Goal: Transaction & Acquisition: Purchase product/service

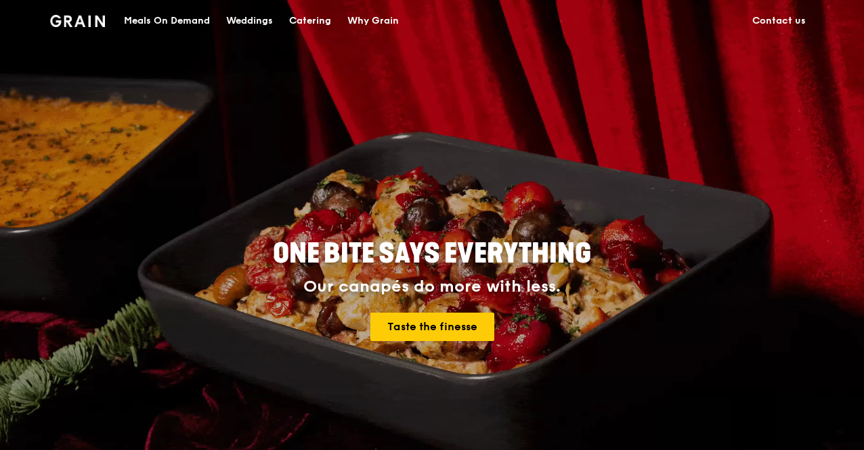
click at [322, 16] on div "Catering" at bounding box center [310, 21] width 42 height 41
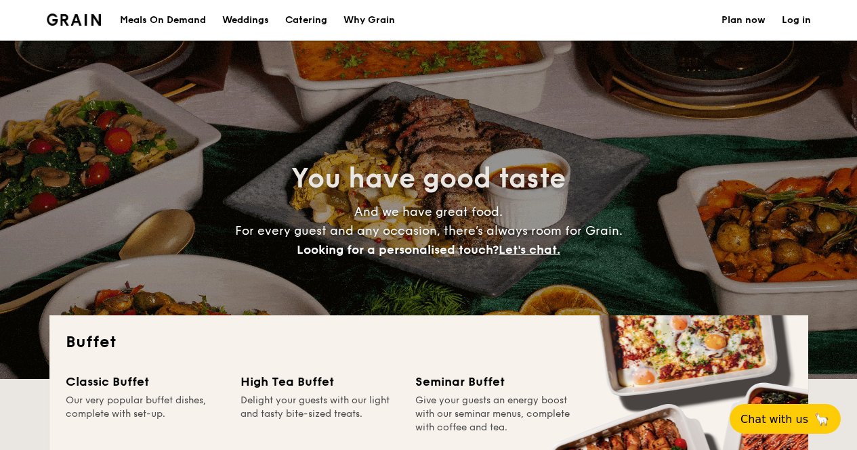
select select
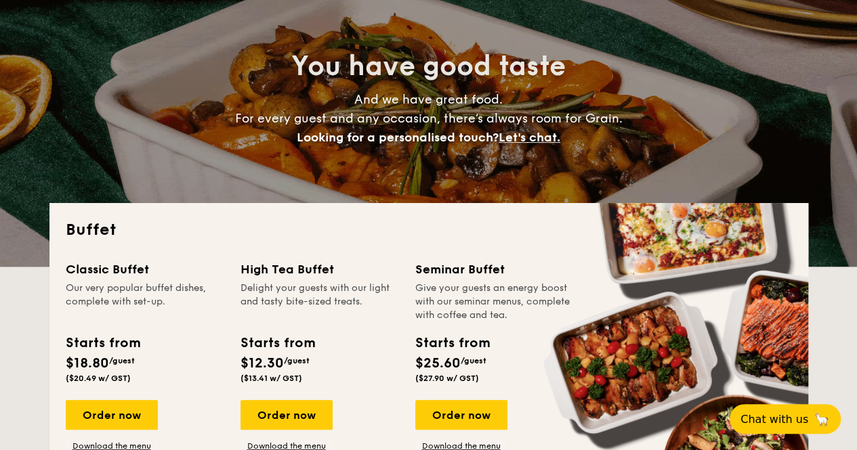
scroll to position [203, 0]
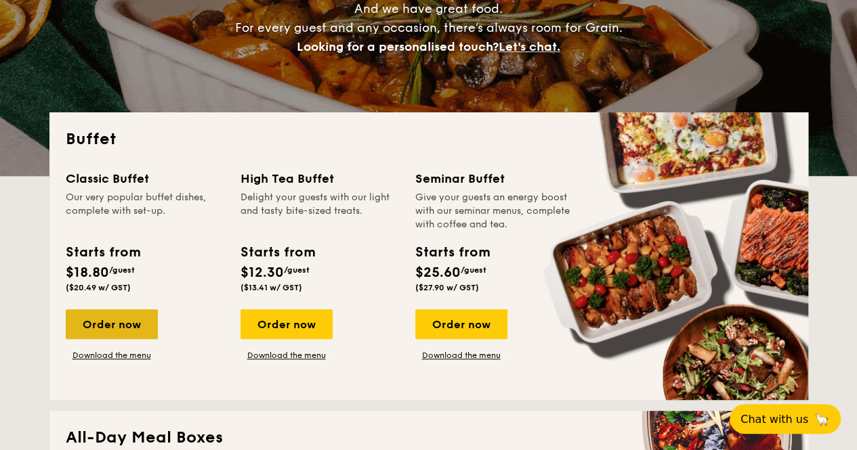
click at [108, 320] on div "Order now" at bounding box center [112, 324] width 92 height 30
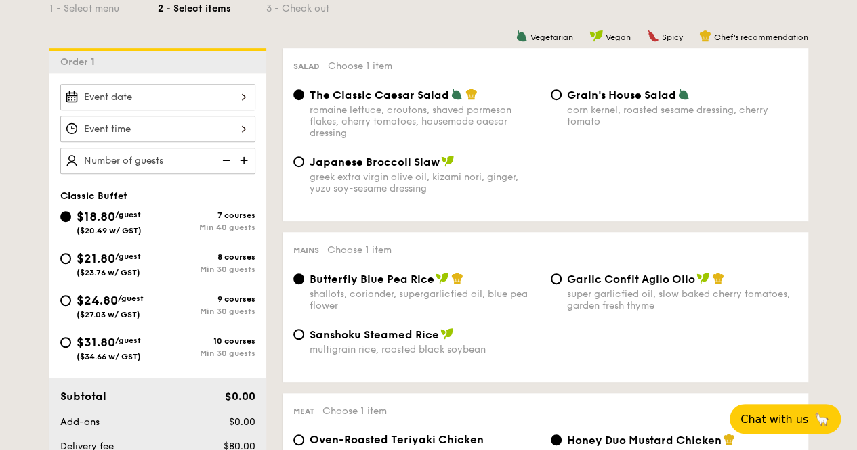
scroll to position [203, 0]
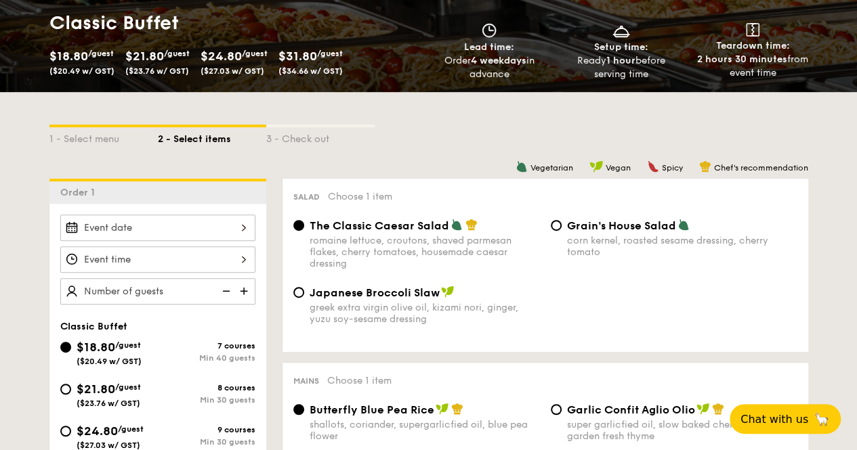
click at [178, 225] on div at bounding box center [157, 228] width 195 height 26
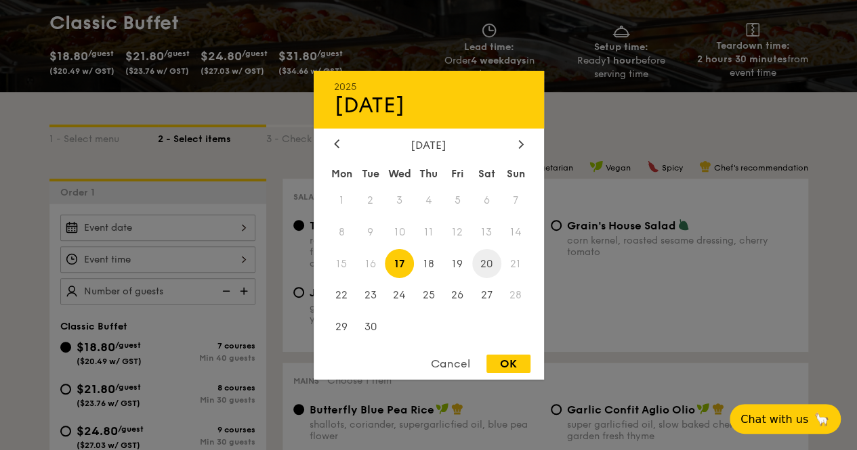
click at [489, 263] on span "20" at bounding box center [486, 263] width 29 height 29
click at [516, 362] on div "OK" at bounding box center [508, 364] width 44 height 18
type input "[DATE]"
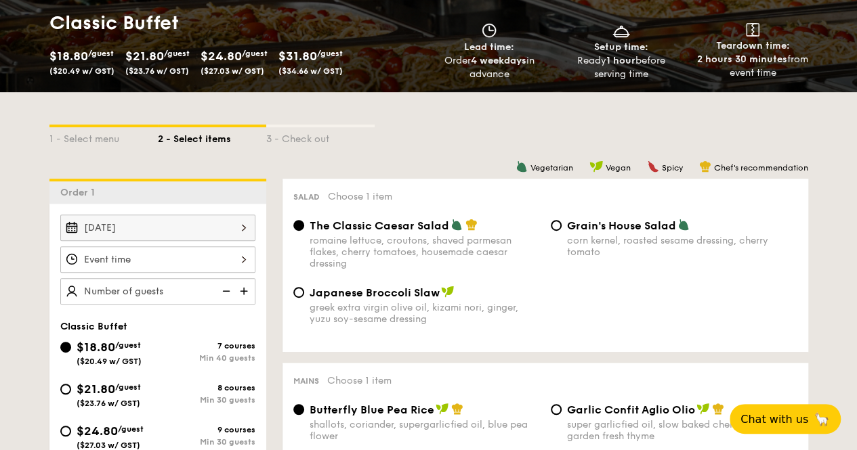
click at [171, 259] on div at bounding box center [157, 259] width 195 height 26
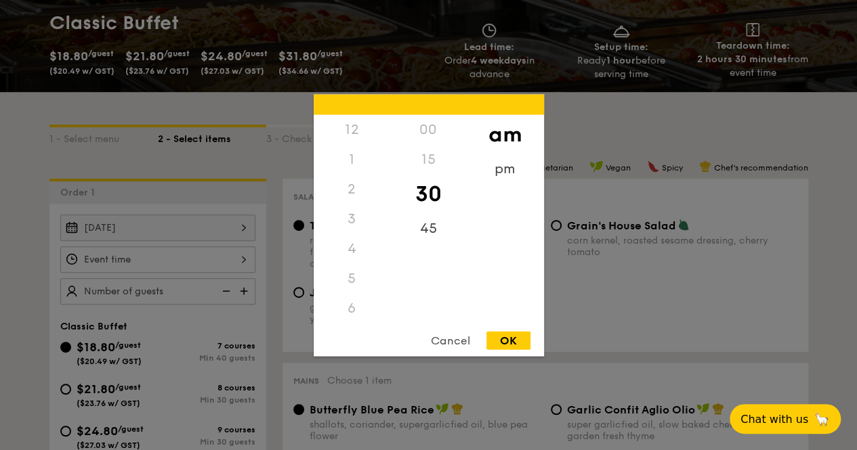
scroll to position [149, 0]
click at [497, 172] on div "pm" at bounding box center [505, 173] width 77 height 39
click at [505, 134] on div "am" at bounding box center [505, 133] width 77 height 39
click at [427, 230] on div "45" at bounding box center [428, 232] width 77 height 39
click at [351, 309] on div "11" at bounding box center [351, 322] width 77 height 39
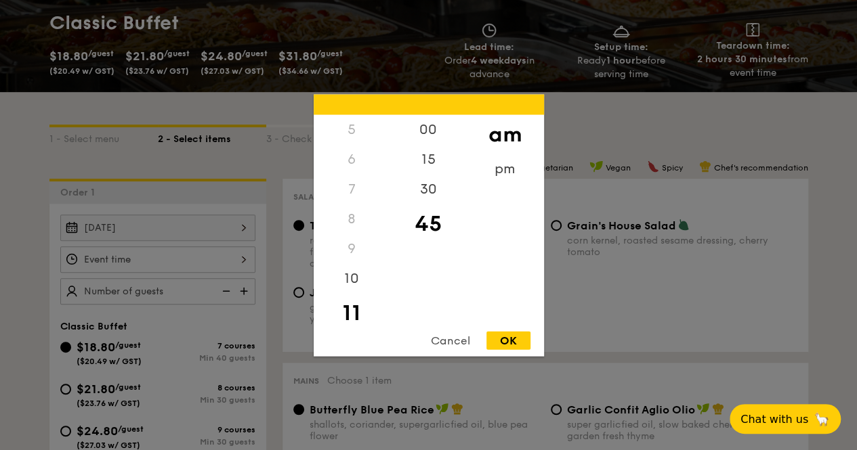
click at [509, 337] on div "OK" at bounding box center [508, 340] width 44 height 18
type input "11:45AM"
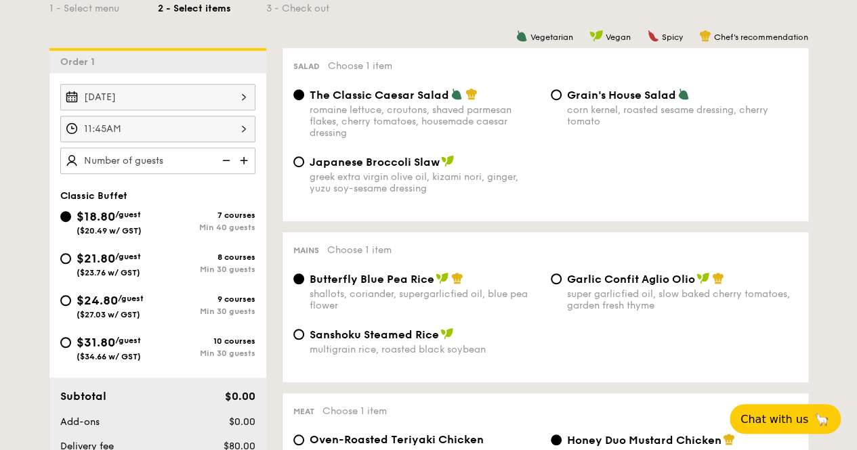
scroll to position [339, 0]
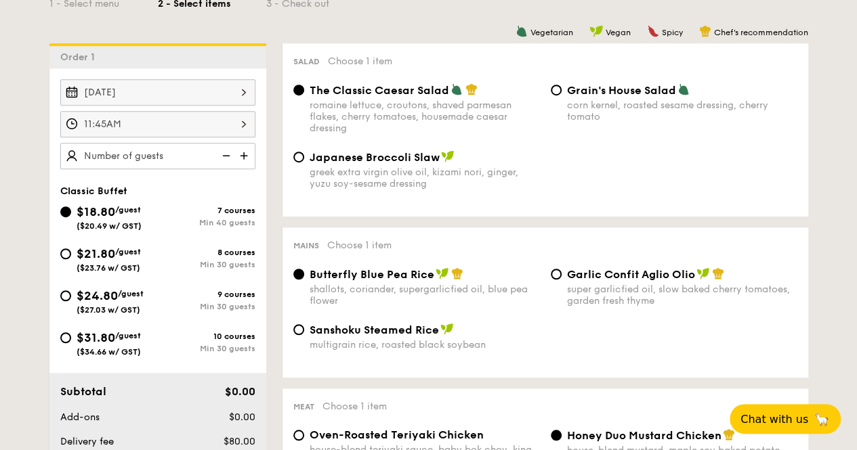
click at [110, 263] on span "($23.76 w/ GST)" at bounding box center [109, 267] width 64 height 9
click at [71, 259] on input "$21.80 /guest ($23.76 w/ GST) 8 courses Min 30 guests" at bounding box center [65, 253] width 11 height 11
radio input "true"
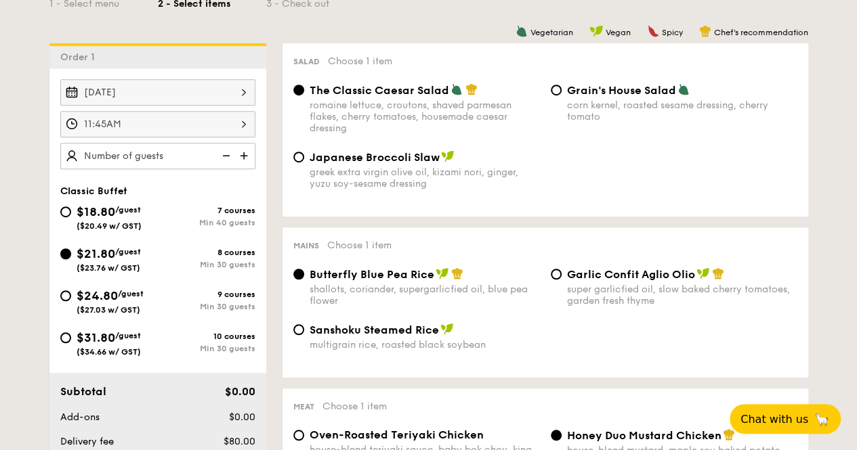
radio input "true"
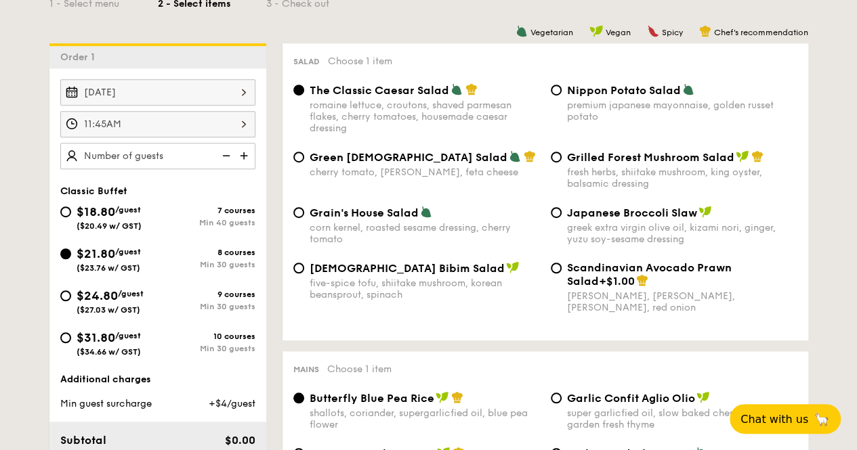
click at [242, 154] on img at bounding box center [245, 156] width 20 height 26
type input "30 guests"
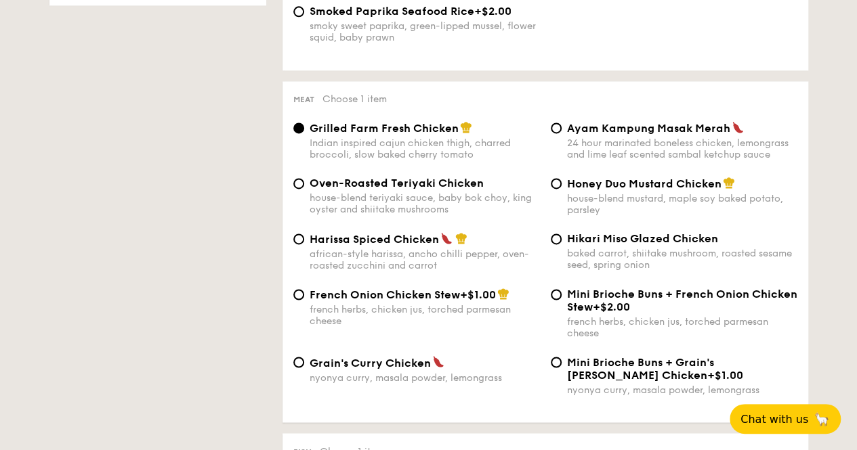
scroll to position [948, 0]
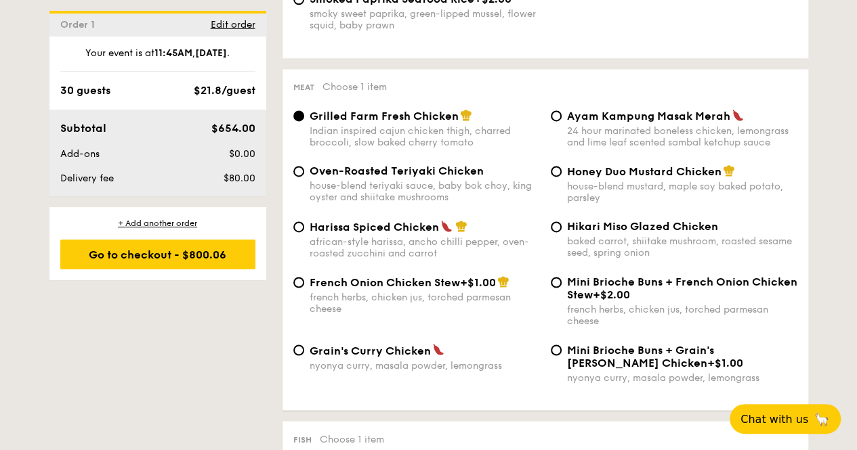
click at [319, 357] on span "Grain's Curry Chicken" at bounding box center [369, 350] width 121 height 13
click at [304, 355] on input "Grain's [PERSON_NAME] Chicken nyonya [PERSON_NAME], masala powder, lemongrass" at bounding box center [298, 350] width 11 height 11
radio input "true"
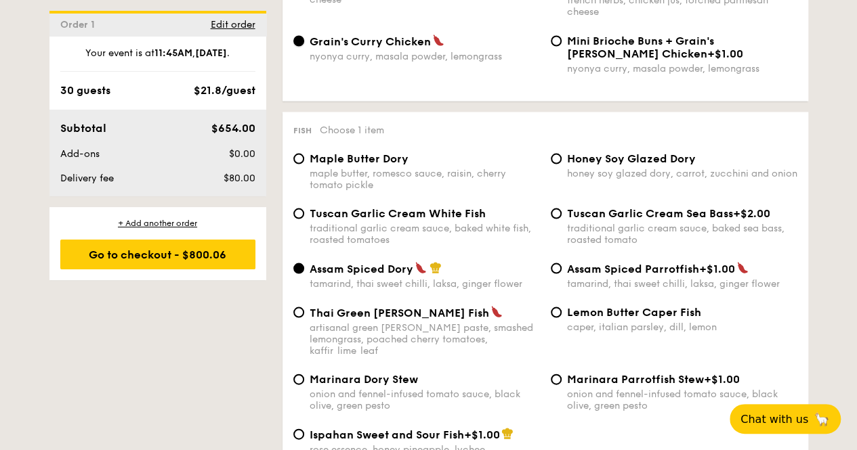
scroll to position [1286, 0]
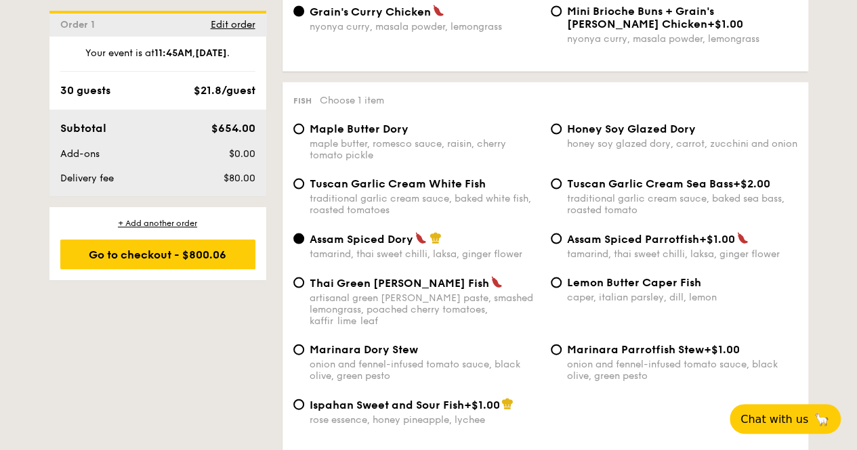
click at [343, 208] on div "traditional garlic cream sauce, baked white fish, roasted tomatoes" at bounding box center [424, 204] width 230 height 23
click at [304, 190] on input "Tuscan Garlic Cream White Fish traditional garlic cream sauce, baked white fish…" at bounding box center [298, 184] width 11 height 11
radio input "true"
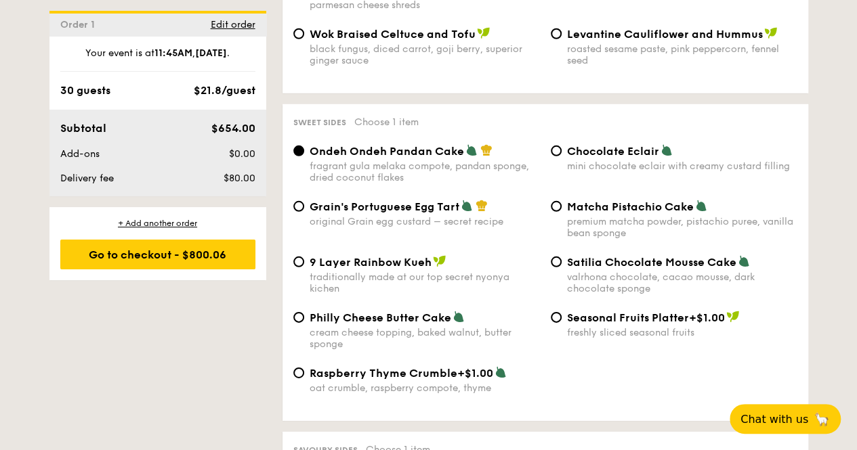
scroll to position [1964, 0]
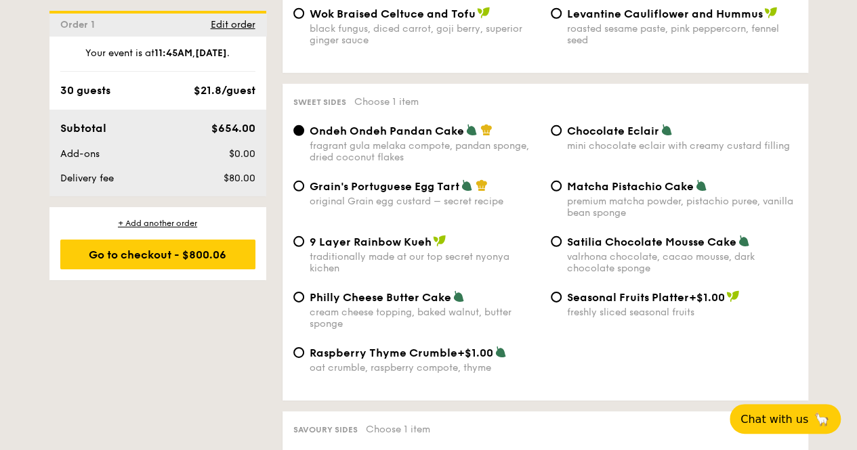
click at [606, 140] on div "Chocolate Eclair mini chocolate eclair with creamy custard filling" at bounding box center [682, 138] width 230 height 28
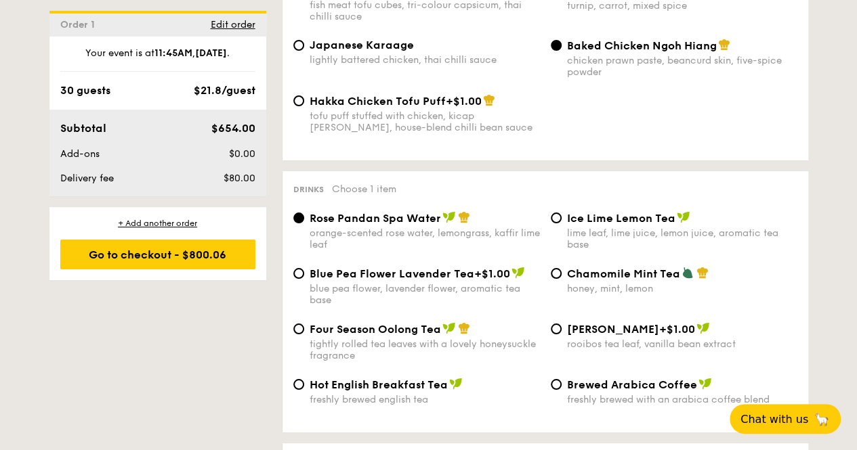
scroll to position [2505, 0]
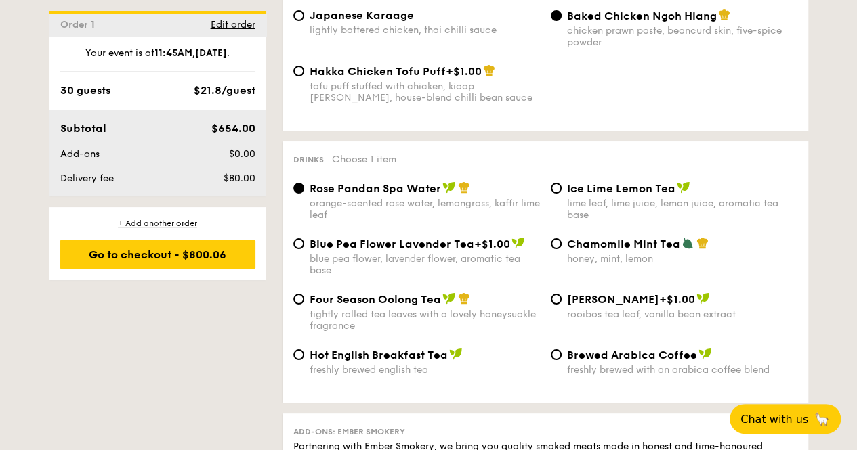
click at [340, 202] on div "Rose Pandan Spa Water orange-scented rose water, lemongrass, kaffir lime leaf" at bounding box center [424, 200] width 230 height 39
click at [304, 194] on input "Rose Pandan Spa Water orange-scented rose water, lemongrass, kaffir lime leaf" at bounding box center [298, 188] width 11 height 11
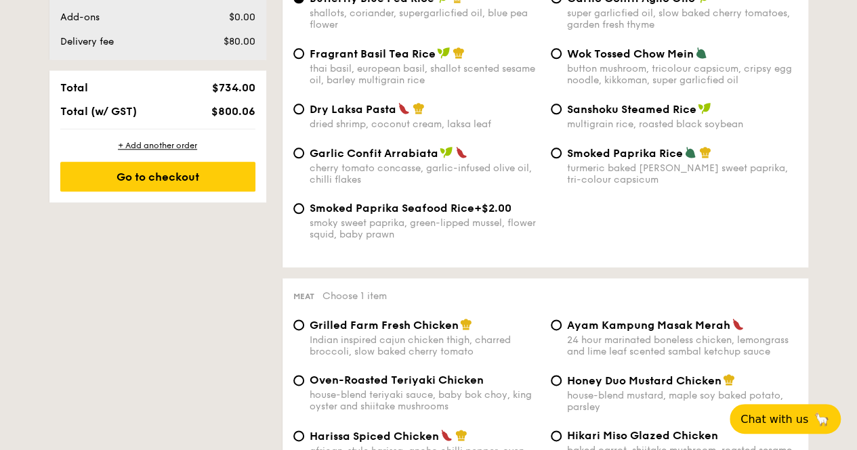
scroll to position [745, 0]
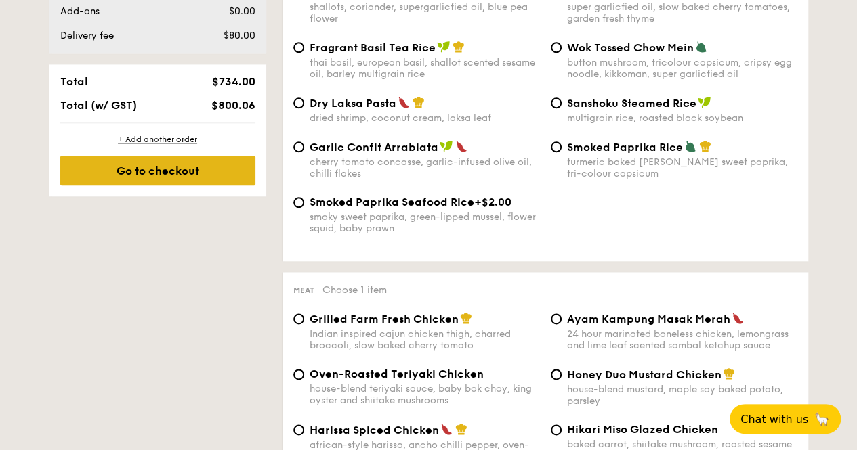
click at [171, 167] on div "Go to checkout" at bounding box center [157, 171] width 195 height 30
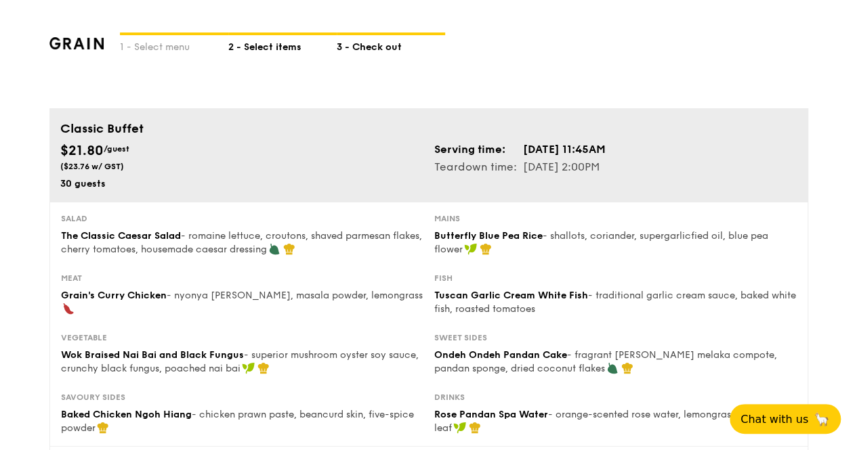
click at [264, 51] on div "2 - Select items" at bounding box center [282, 44] width 108 height 19
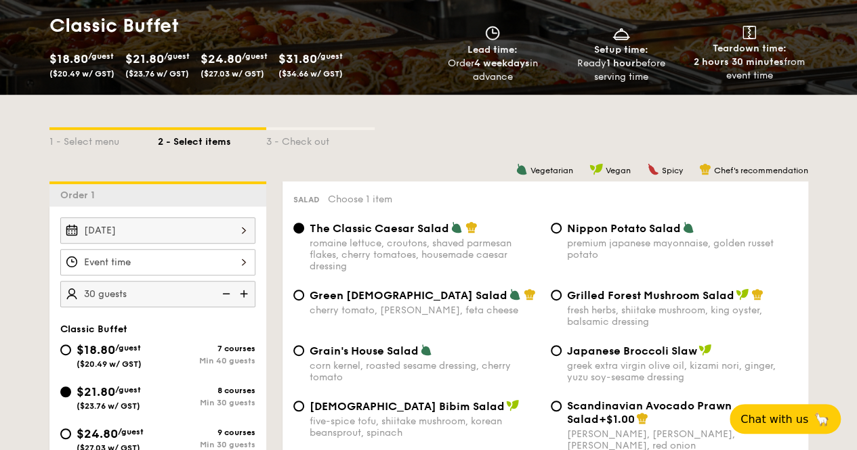
scroll to position [203, 0]
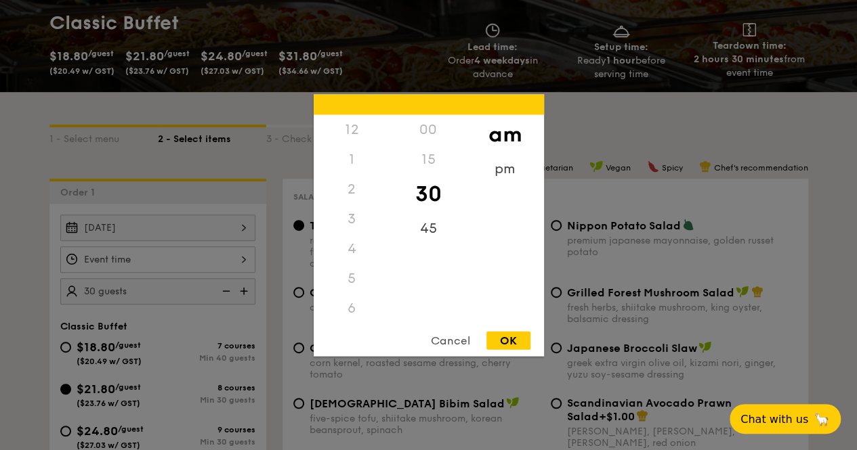
click at [164, 255] on div "12 1 2 3 4 5 6 7 8 9 10 11 00 15 30 45 am pm Cancel OK" at bounding box center [157, 259] width 195 height 26
click at [355, 318] on div "11" at bounding box center [351, 322] width 77 height 39
click at [526, 337] on div "OK" at bounding box center [508, 340] width 44 height 18
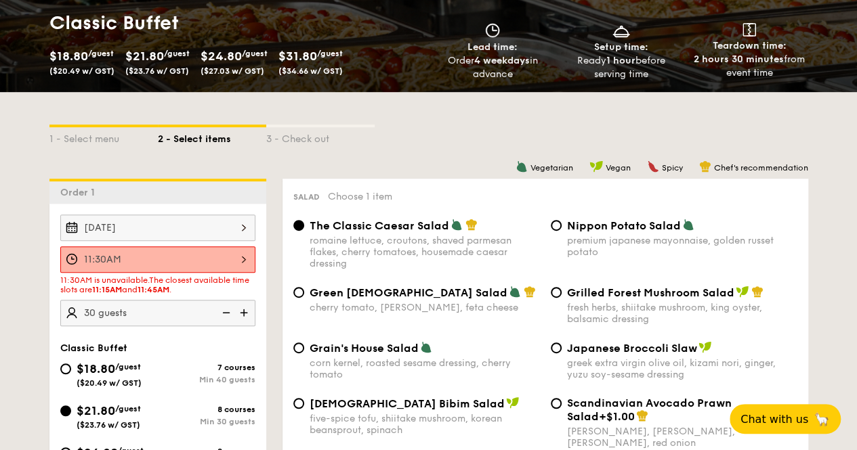
click at [166, 255] on div "11:30AM" at bounding box center [157, 259] width 195 height 26
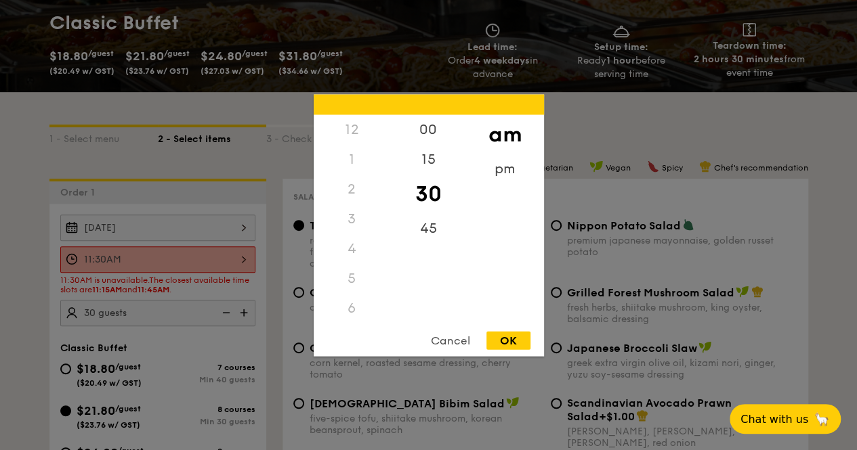
scroll to position [160, 0]
click at [427, 228] on div "45" at bounding box center [428, 232] width 77 height 39
click at [508, 342] on div "OK" at bounding box center [508, 340] width 44 height 18
type input "11:45AM"
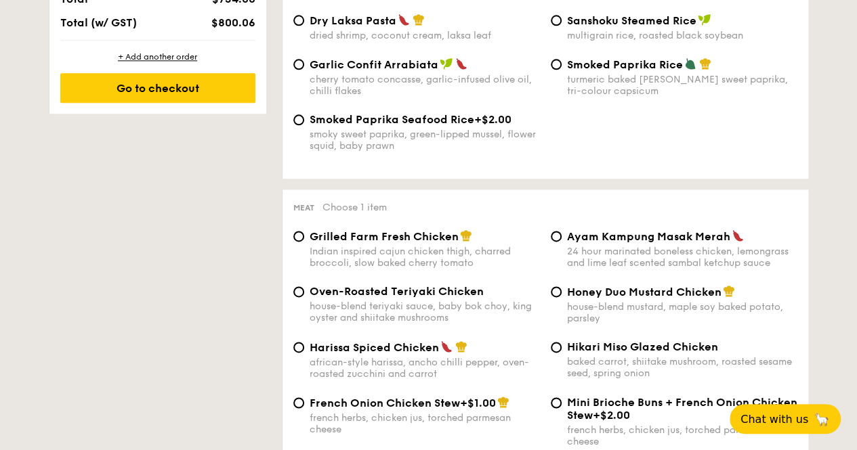
scroll to position [677, 0]
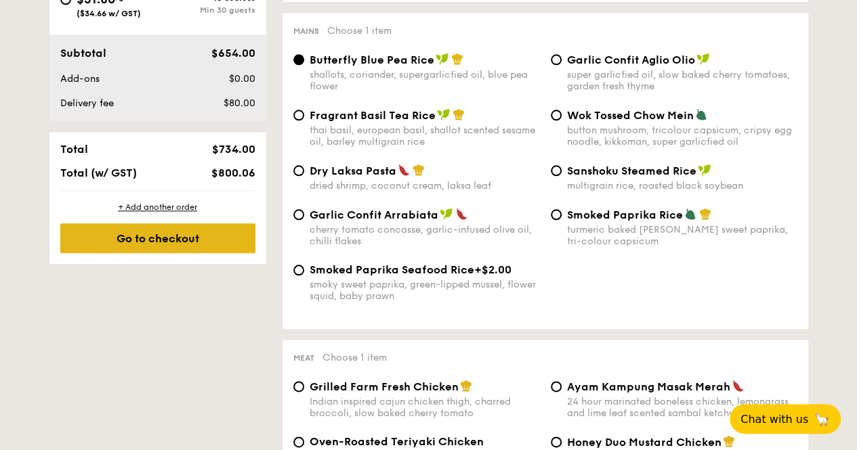
click at [188, 236] on div "Go to checkout" at bounding box center [157, 238] width 195 height 30
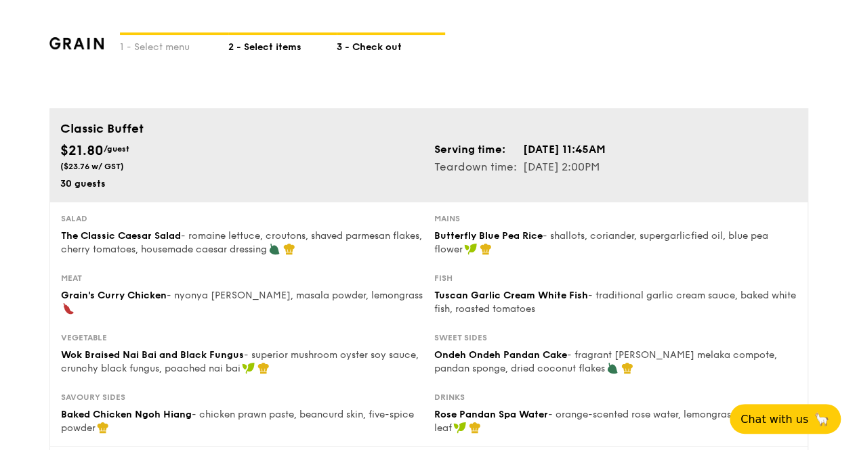
click at [263, 45] on div "2 - Select items" at bounding box center [282, 44] width 108 height 19
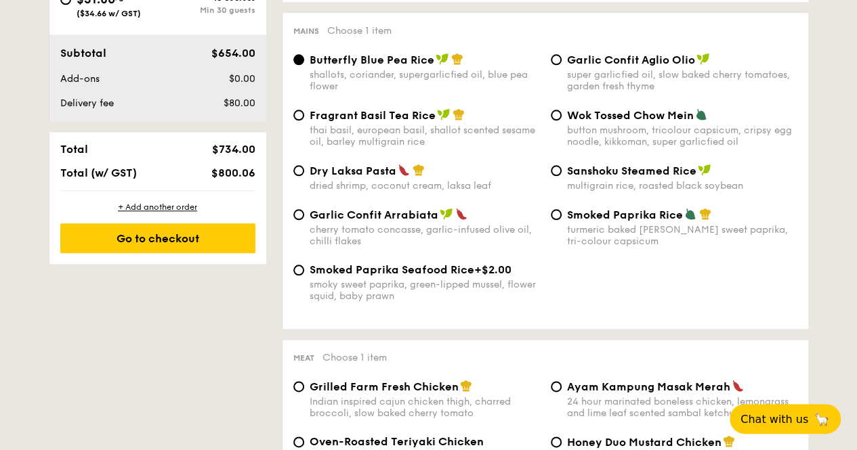
scroll to position [271, 0]
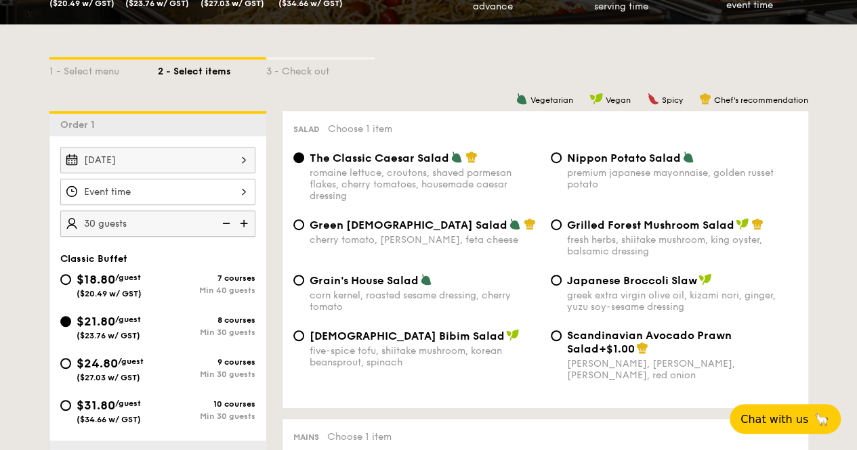
click at [327, 159] on span "The Classic Caesar Salad" at bounding box center [378, 158] width 139 height 13
click at [304, 159] on input "The Classic Caesar Salad romaine lettuce, croutons, shaved parmesan flakes, che…" at bounding box center [298, 157] width 11 height 11
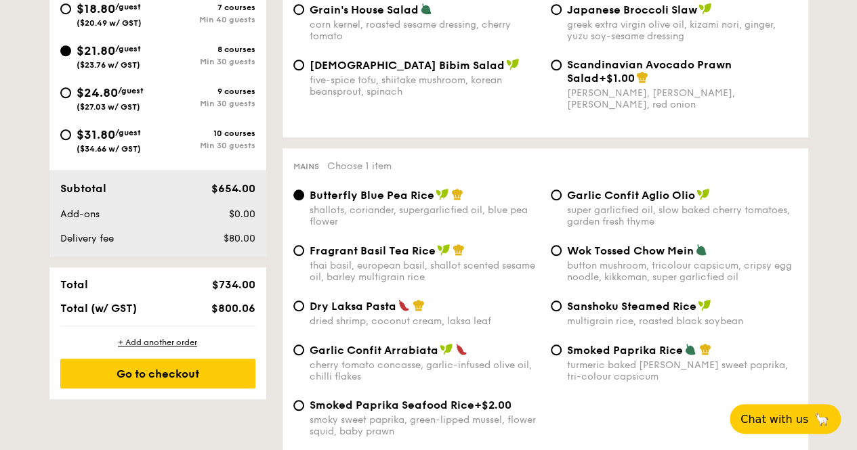
click at [387, 202] on span "Butterfly Blue Pea Rice" at bounding box center [371, 195] width 125 height 13
click at [304, 200] on input "Butterfly Blue Pea Rice shallots, coriander, supergarlicfied oil, blue pea flow…" at bounding box center [298, 195] width 11 height 11
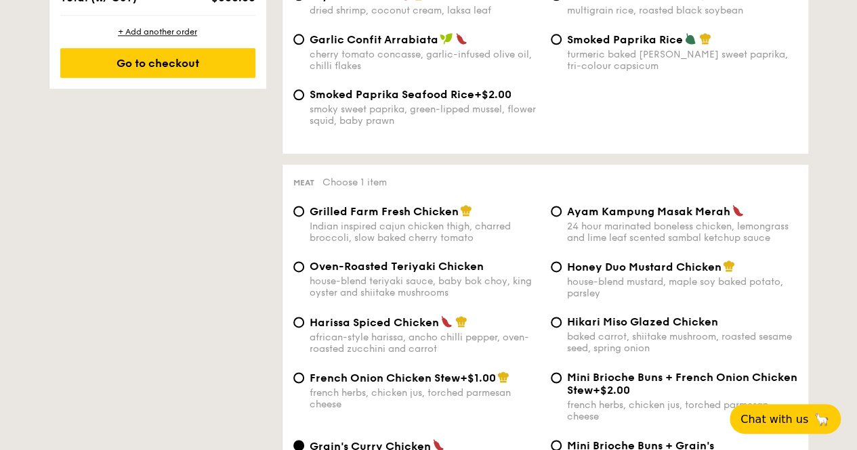
scroll to position [880, 0]
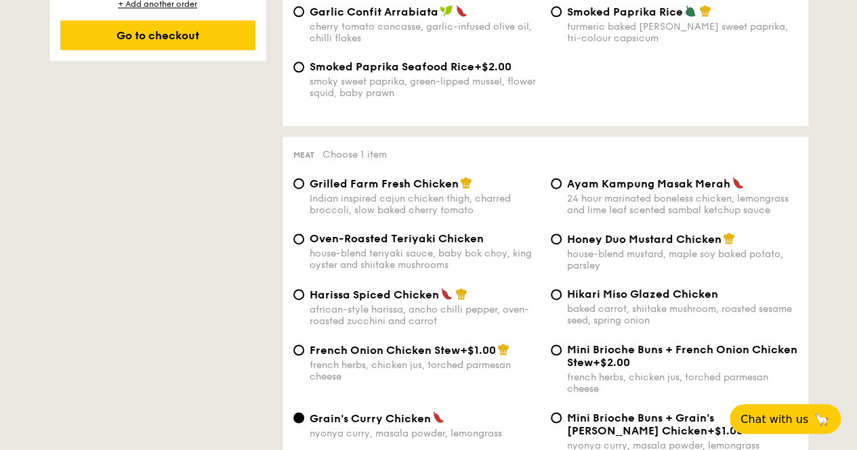
click at [349, 433] on div "Grain's [PERSON_NAME] Chicken nyonya [PERSON_NAME], masala powder, lemongrass" at bounding box center [424, 425] width 230 height 28
click at [304, 423] on input "Grain's [PERSON_NAME] Chicken nyonya [PERSON_NAME], masala powder, lemongrass" at bounding box center [298, 417] width 11 height 11
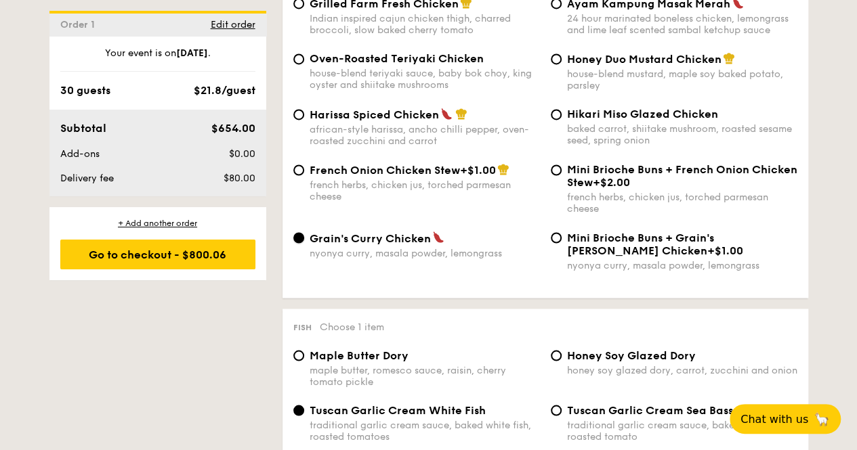
scroll to position [1286, 0]
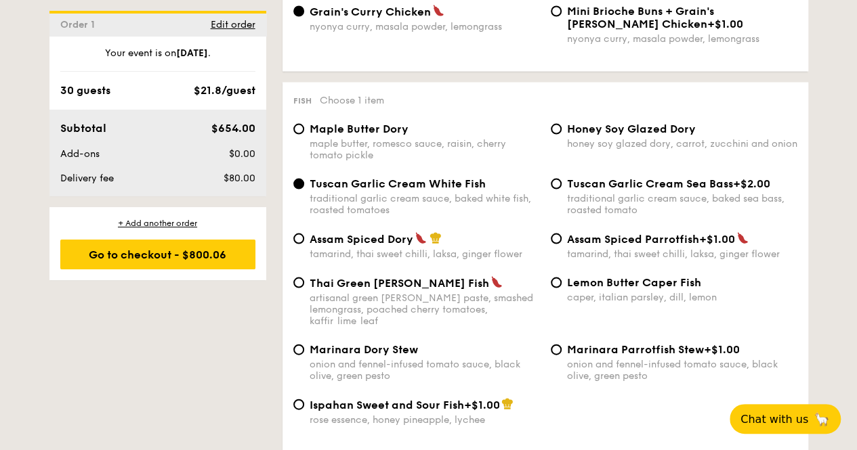
click at [382, 201] on div "traditional garlic cream sauce, baked white fish, roasted tomatoes" at bounding box center [424, 204] width 230 height 23
click at [304, 190] on input "Tuscan Garlic Cream White Fish traditional garlic cream sauce, baked white fish…" at bounding box center [298, 184] width 11 height 11
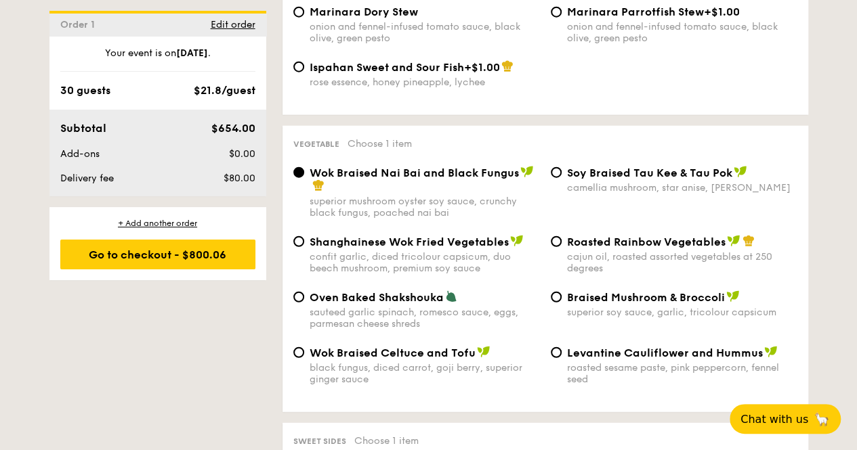
scroll to position [1625, 0]
click at [388, 171] on span "Wok Braised Nai Bai and Black Fungus" at bounding box center [413, 172] width 209 height 13
click at [304, 171] on input "Wok Braised Nai Bai and Black Fungus superior mushroom oyster soy sauce, crunch…" at bounding box center [298, 172] width 11 height 11
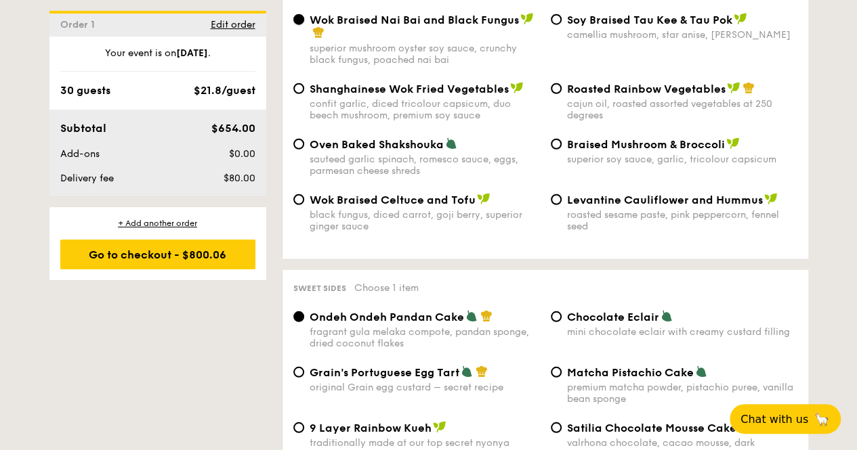
scroll to position [1896, 0]
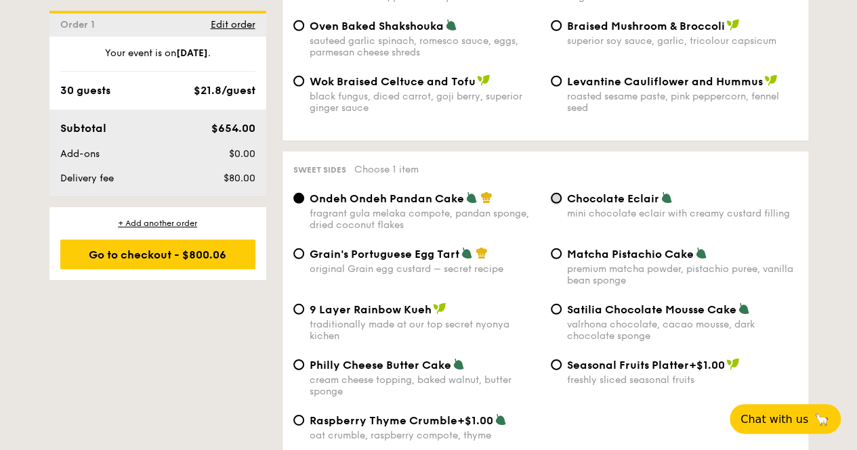
click at [559, 201] on input "Chocolate Eclair mini chocolate eclair with creamy custard filling" at bounding box center [555, 198] width 11 height 11
radio input "true"
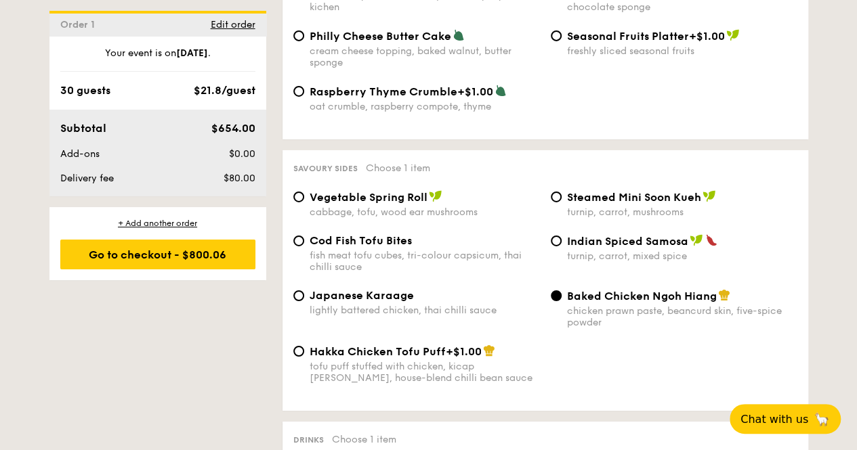
scroll to position [2234, 0]
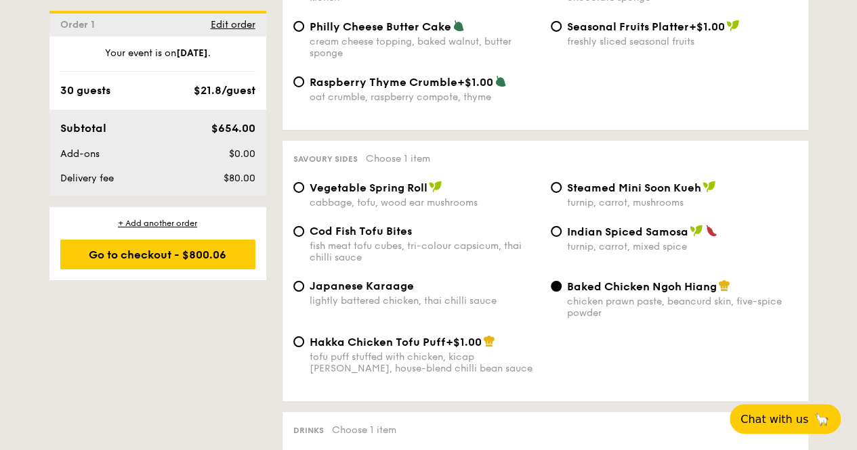
click at [632, 305] on div "chicken prawn paste, beancurd skin, five-spice powder" at bounding box center [682, 307] width 230 height 23
click at [561, 292] on input "Baked Chicken Ngoh Hiang chicken prawn paste, beancurd skin, five-spice powder" at bounding box center [555, 286] width 11 height 11
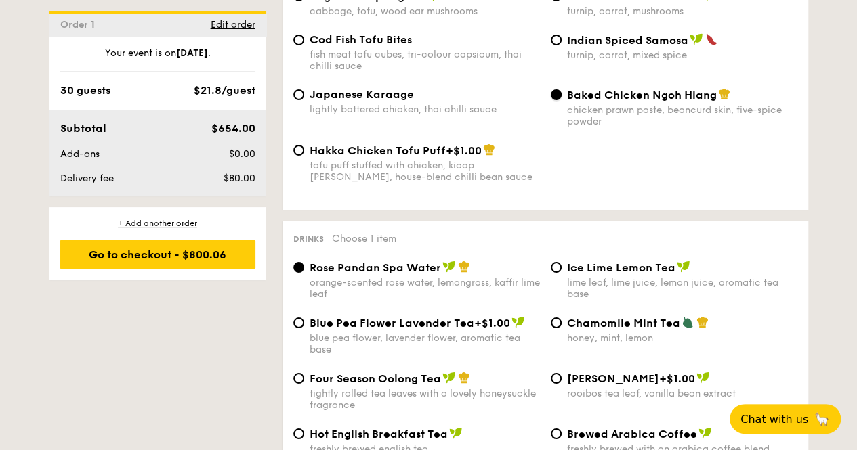
scroll to position [2438, 0]
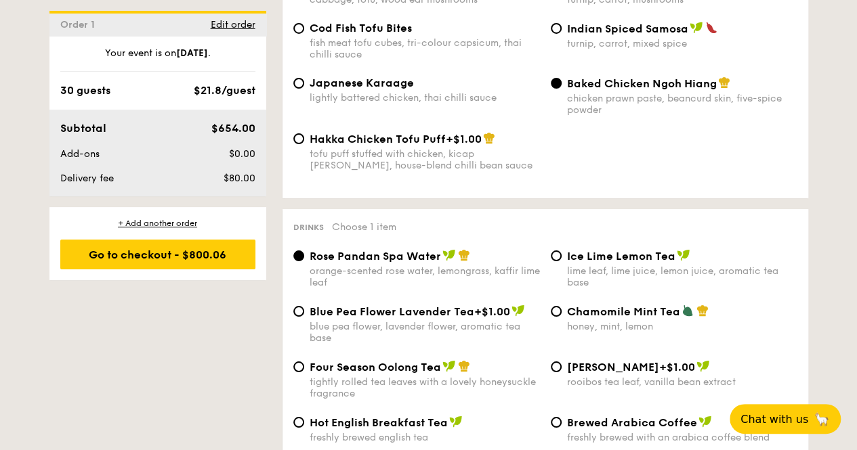
click at [374, 274] on div "orange-scented rose water, lemongrass, kaffir lime leaf" at bounding box center [424, 276] width 230 height 23
click at [304, 261] on input "Rose Pandan Spa Water orange-scented rose water, lemongrass, kaffir lime leaf" at bounding box center [298, 256] width 11 height 11
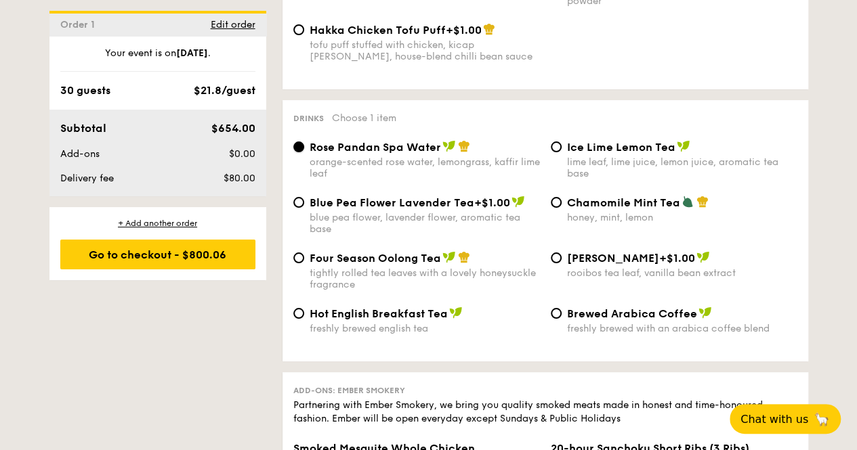
scroll to position [2573, 0]
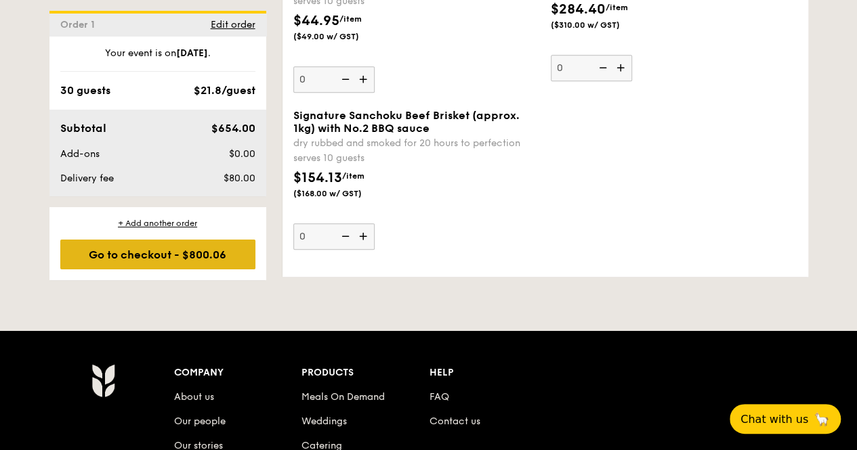
click at [134, 250] on div "Go to checkout - $800.06" at bounding box center [157, 255] width 195 height 30
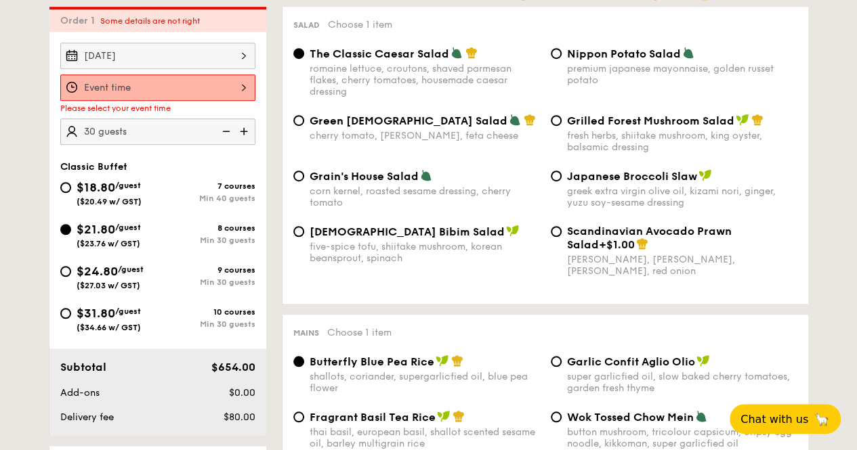
scroll to position [362, 0]
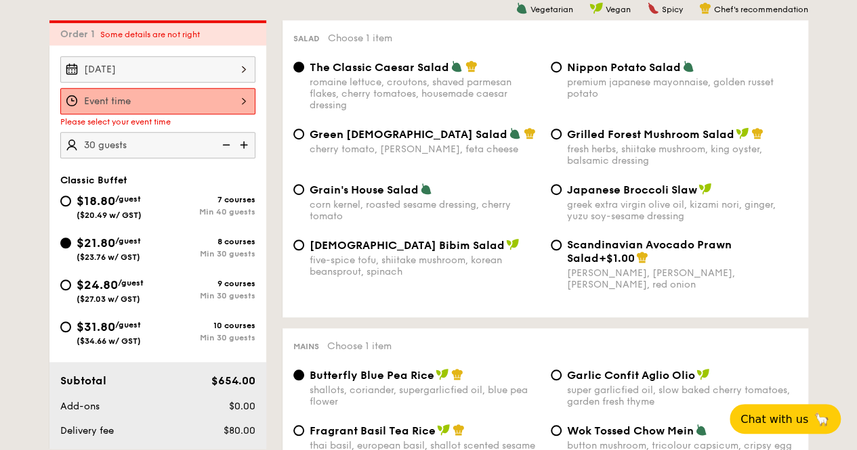
click at [160, 58] on div "[DATE]" at bounding box center [157, 69] width 195 height 26
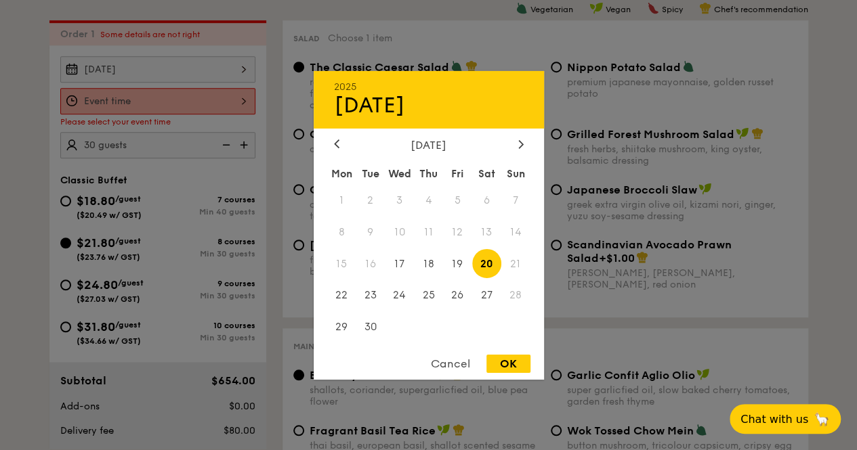
click at [513, 369] on div "OK" at bounding box center [508, 364] width 44 height 18
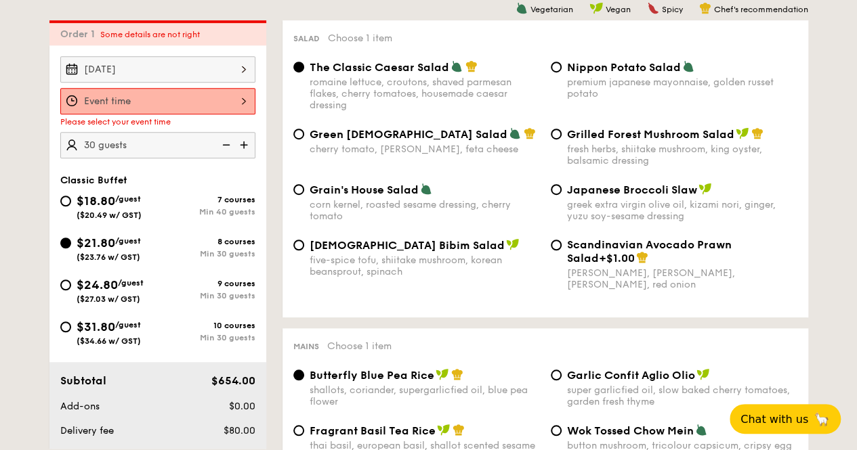
click at [190, 104] on div at bounding box center [157, 101] width 195 height 26
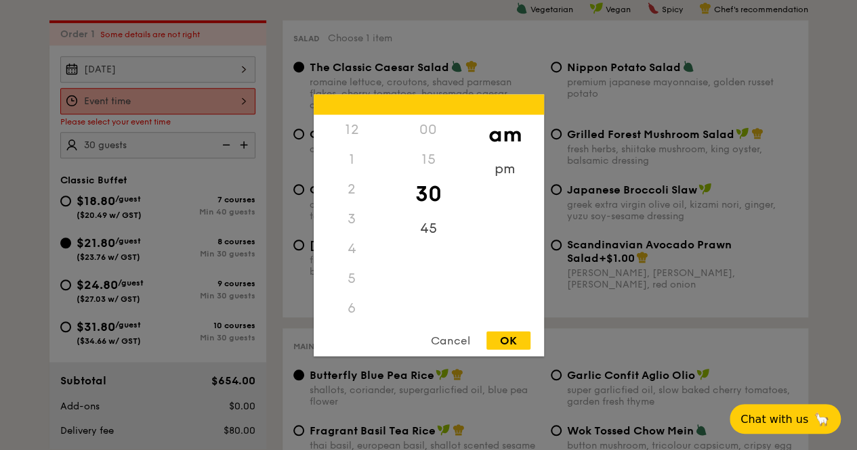
scroll to position [149, 0]
click at [429, 232] on div "45" at bounding box center [428, 232] width 77 height 39
click at [510, 337] on div "OK" at bounding box center [508, 340] width 44 height 18
type input "10:45AM"
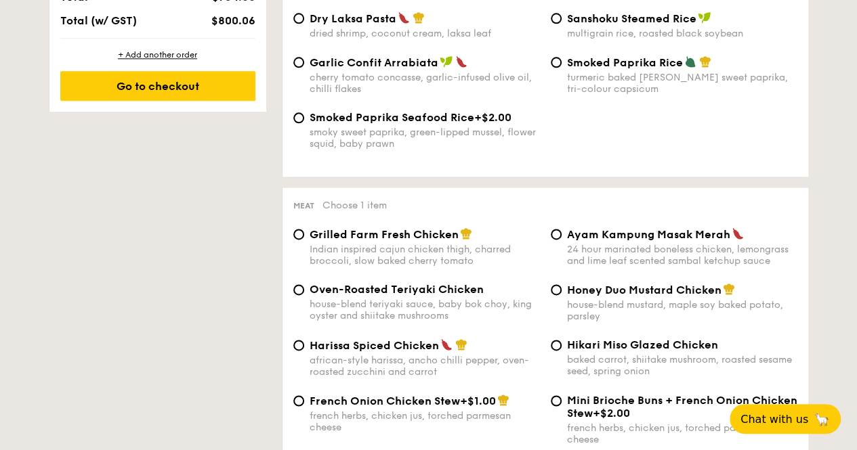
scroll to position [836, 0]
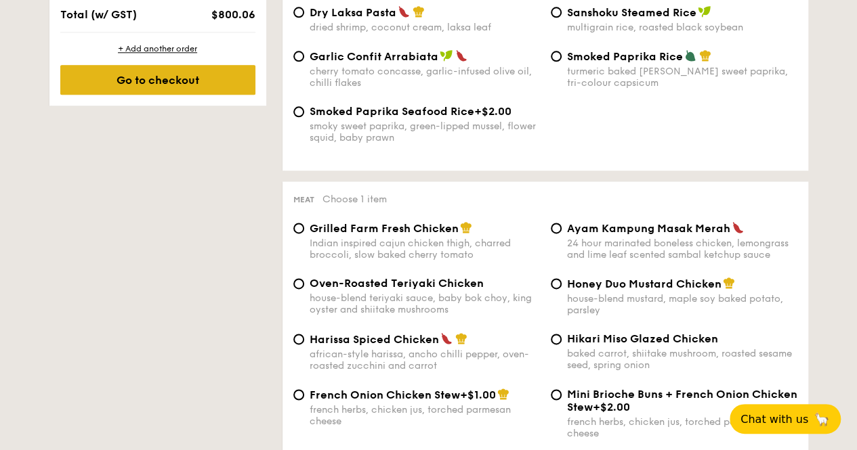
click at [197, 79] on div "Go to checkout" at bounding box center [157, 80] width 195 height 30
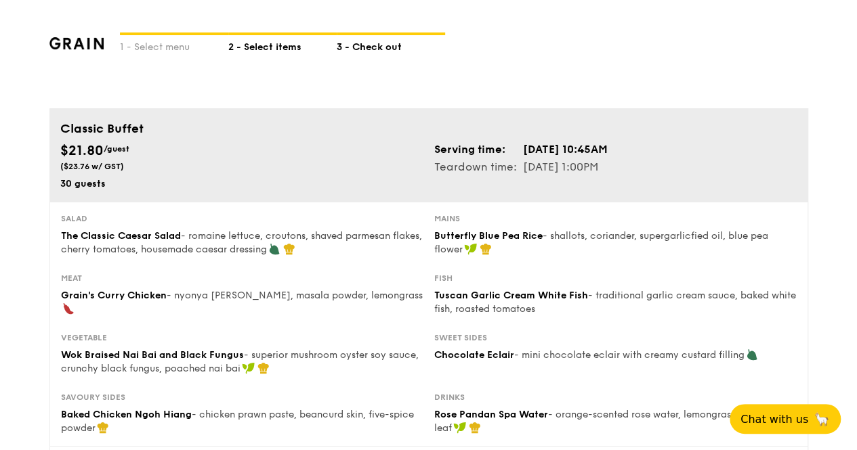
click at [257, 49] on div "2 - Select items" at bounding box center [282, 44] width 108 height 19
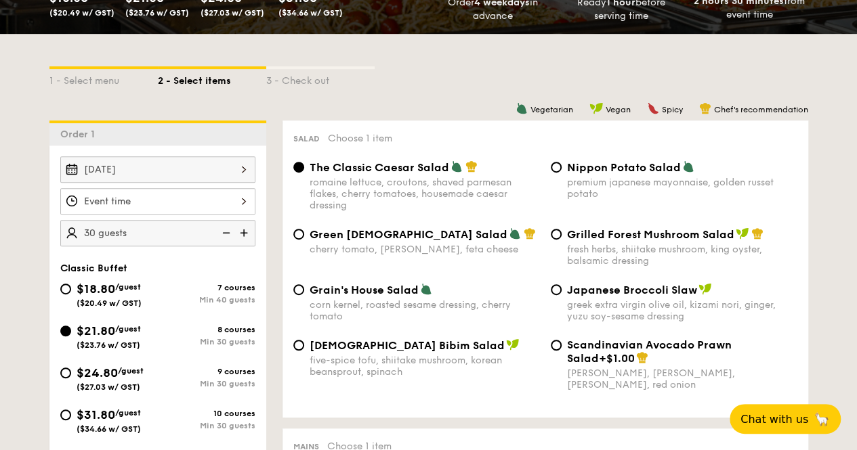
scroll to position [271, 0]
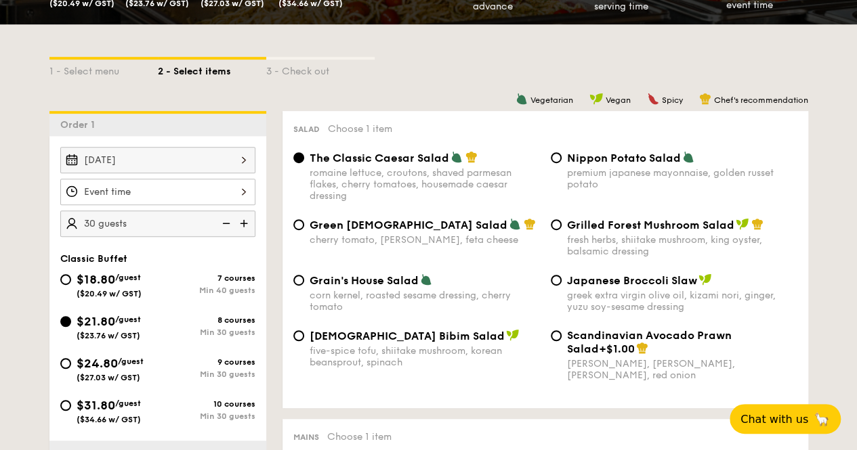
click at [236, 192] on div at bounding box center [157, 192] width 195 height 26
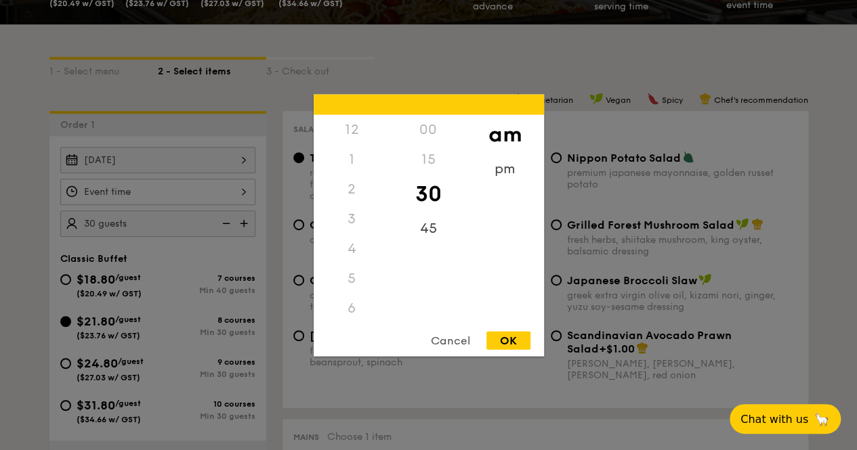
scroll to position [149, 0]
click at [344, 318] on div "11" at bounding box center [351, 322] width 77 height 39
click at [429, 159] on div "15" at bounding box center [428, 163] width 77 height 39
click at [515, 337] on div "OK" at bounding box center [508, 340] width 44 height 18
type input "11:15AM"
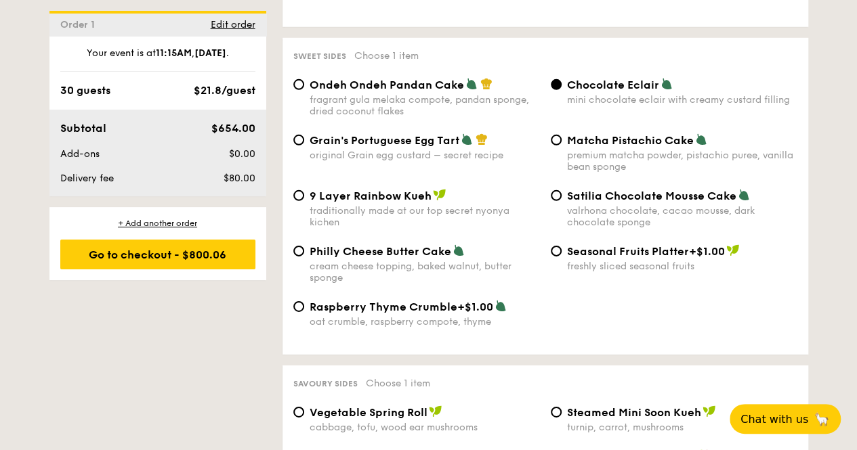
scroll to position [2031, 0]
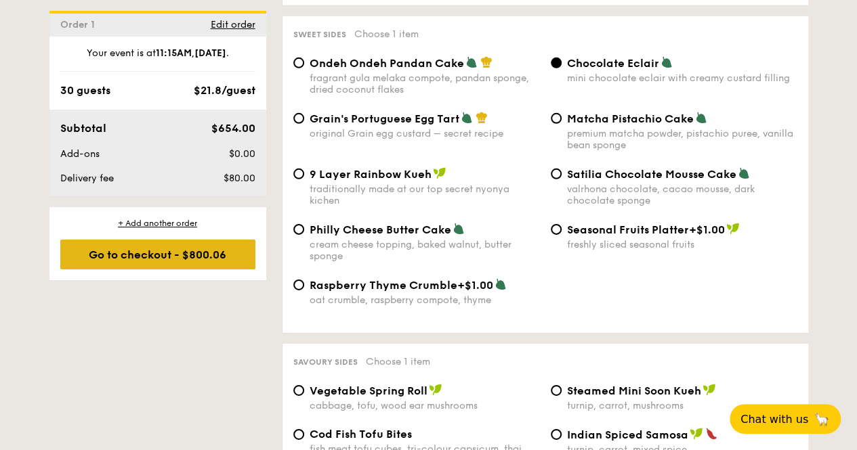
click at [207, 246] on div "Go to checkout - $800.06" at bounding box center [157, 255] width 195 height 30
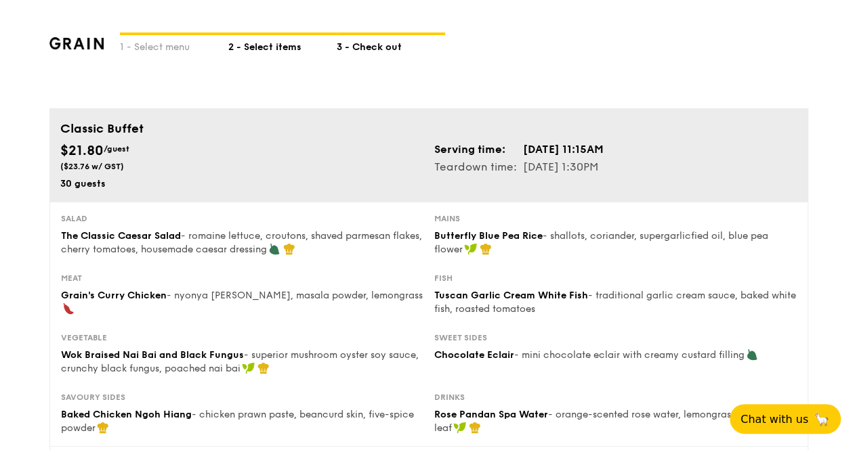
click at [283, 52] on div "2 - Select items" at bounding box center [282, 44] width 108 height 19
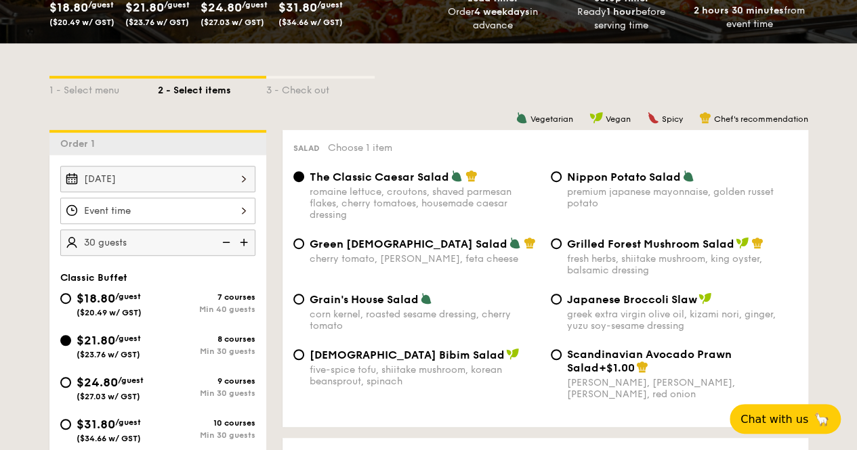
scroll to position [271, 0]
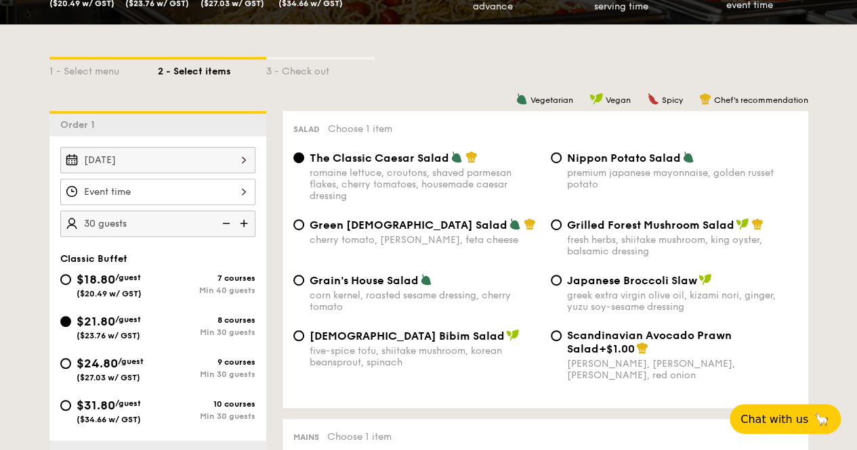
click at [157, 197] on div "12 1 2 3 4 5 6 7 8 9 10 11 00 15 30 45 am pm Cancel OK" at bounding box center [157, 192] width 195 height 26
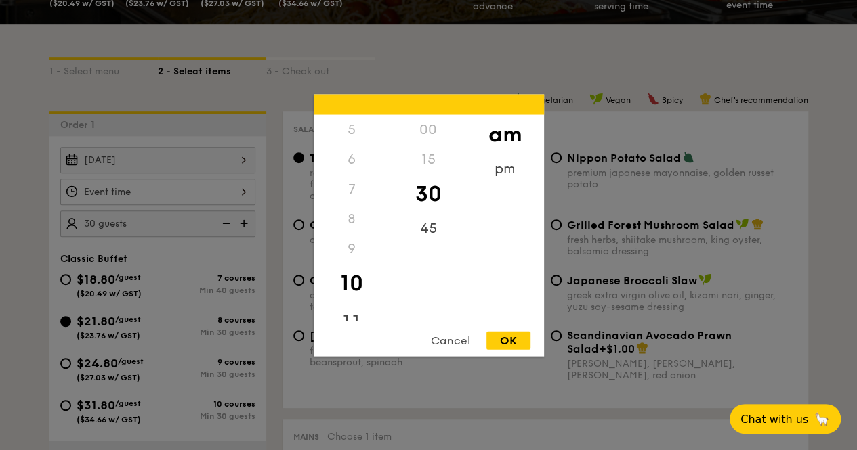
click at [356, 311] on div "11" at bounding box center [351, 322] width 77 height 39
click at [428, 227] on div "45" at bounding box center [428, 232] width 77 height 39
click at [517, 339] on div "OK" at bounding box center [508, 340] width 44 height 18
type input "11:45AM"
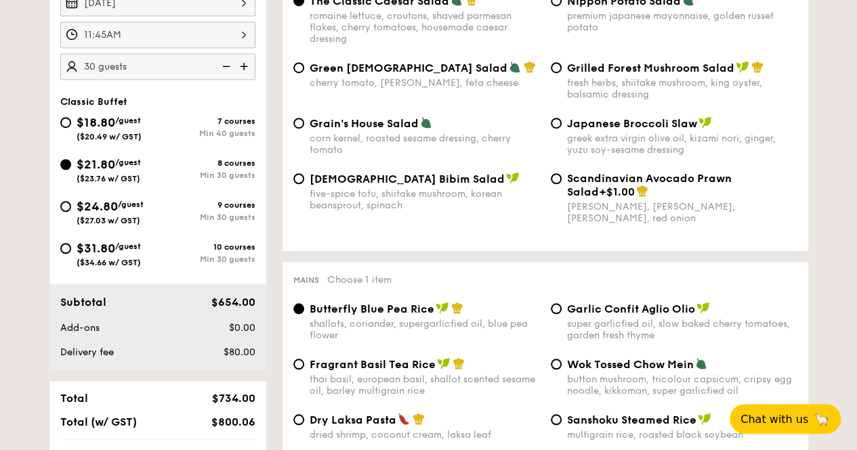
scroll to position [271, 0]
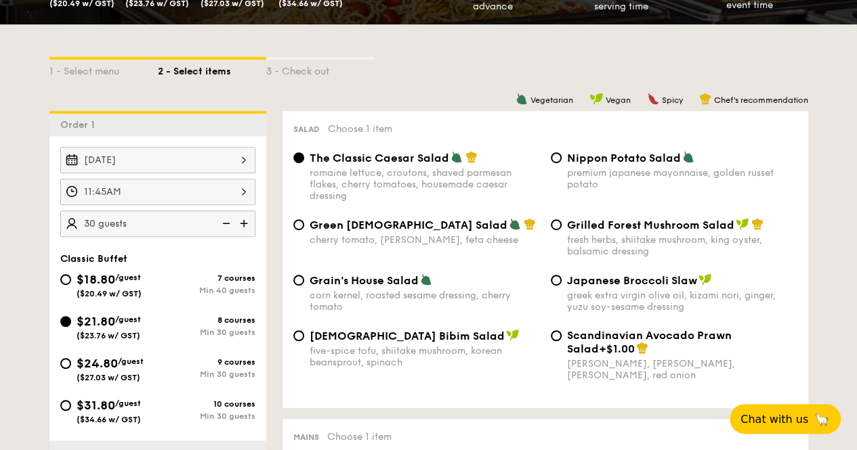
click at [370, 164] on span "The Classic Caesar Salad" at bounding box center [378, 158] width 139 height 13
click at [304, 163] on input "The Classic Caesar Salad romaine lettuce, croutons, shaved parmesan flakes, che…" at bounding box center [298, 157] width 11 height 11
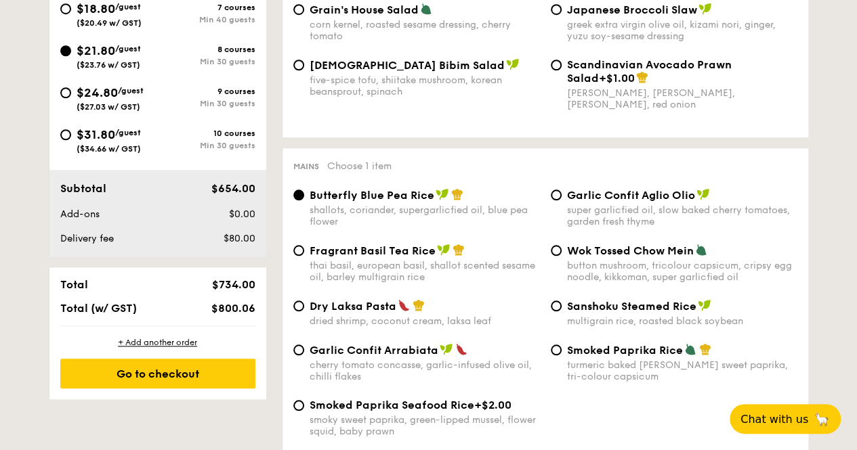
click at [334, 208] on div "shallots, coriander, supergarlicfied oil, blue pea flower" at bounding box center [424, 215] width 230 height 23
click at [304, 200] on input "Butterfly Blue Pea Rice shallots, coriander, supergarlicfied oil, blue pea flow…" at bounding box center [298, 195] width 11 height 11
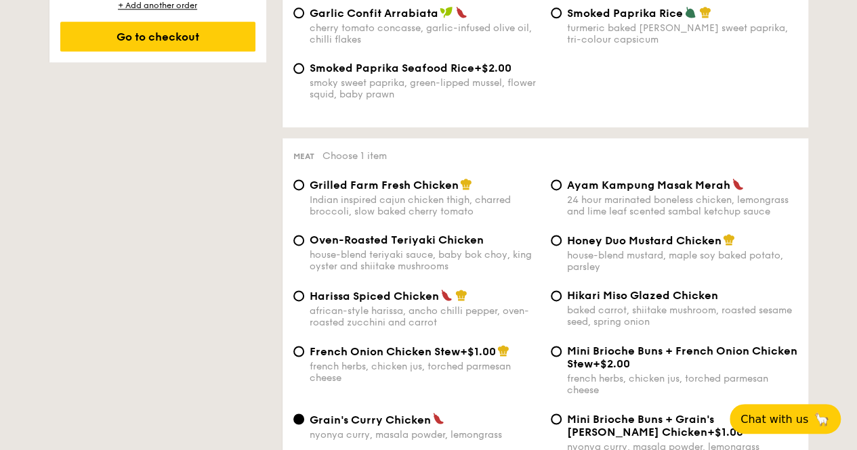
scroll to position [880, 0]
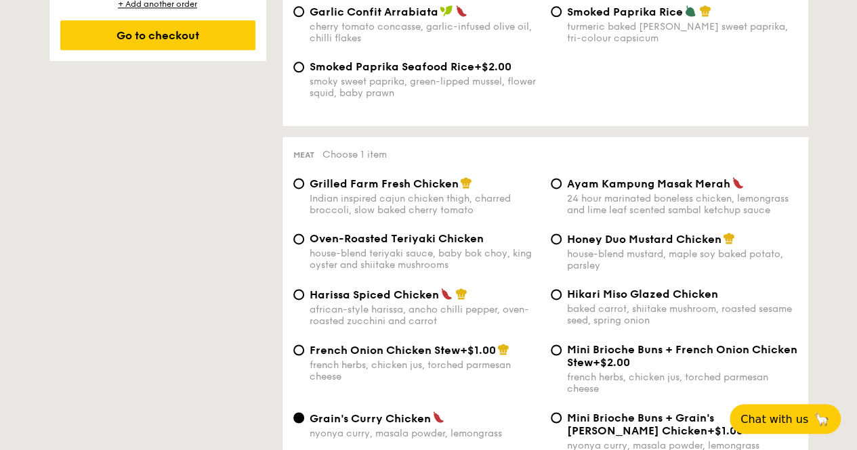
click at [360, 432] on div "Grain's [PERSON_NAME] Chicken nyonya [PERSON_NAME], masala powder, lemongrass" at bounding box center [424, 425] width 230 height 28
click at [304, 423] on input "Grain's [PERSON_NAME] Chicken nyonya [PERSON_NAME], masala powder, lemongrass" at bounding box center [298, 417] width 11 height 11
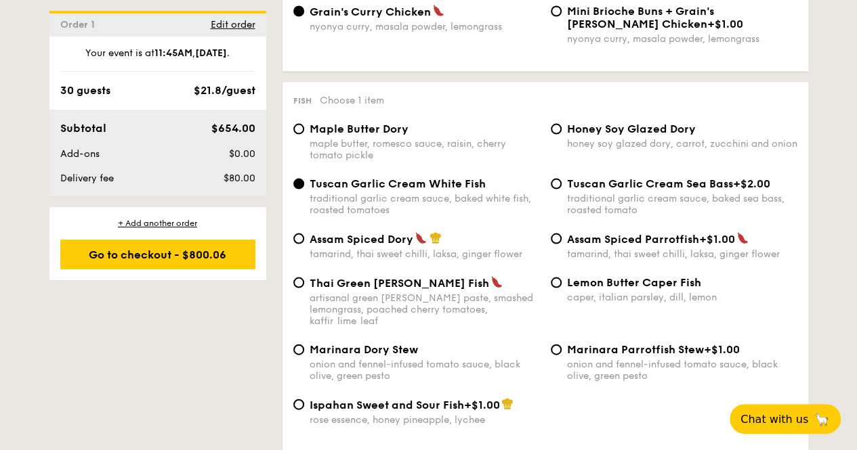
click at [352, 201] on div "traditional garlic cream sauce, baked white fish, roasted tomatoes" at bounding box center [424, 204] width 230 height 23
click at [304, 190] on input "Tuscan Garlic Cream White Fish traditional garlic cream sauce, baked white fish…" at bounding box center [298, 184] width 11 height 11
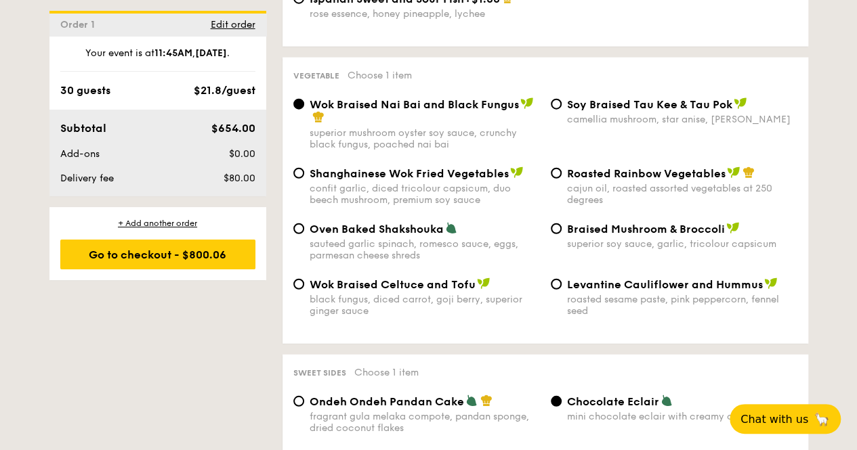
click at [339, 116] on div "Wok Braised Nai Bai and Black Fungus" at bounding box center [424, 111] width 230 height 27
click at [304, 110] on input "Wok Braised Nai Bai and Black Fungus superior mushroom oyster soy sauce, crunch…" at bounding box center [298, 104] width 11 height 11
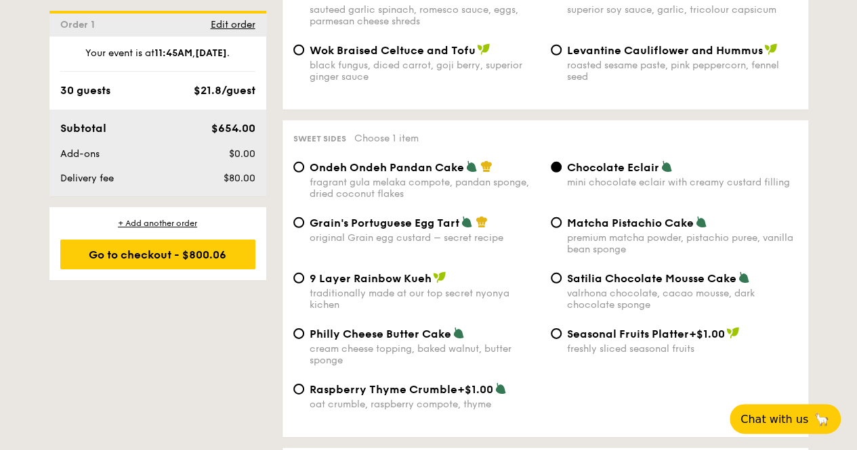
scroll to position [1964, 0]
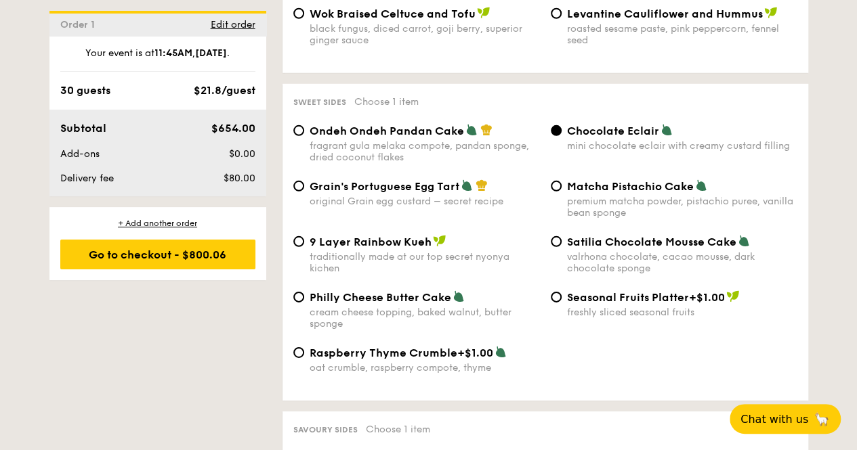
click at [607, 140] on div "Chocolate Eclair mini chocolate eclair with creamy custard filling" at bounding box center [682, 138] width 230 height 28
click at [561, 136] on input "Chocolate Eclair mini chocolate eclair with creamy custard filling" at bounding box center [555, 130] width 11 height 11
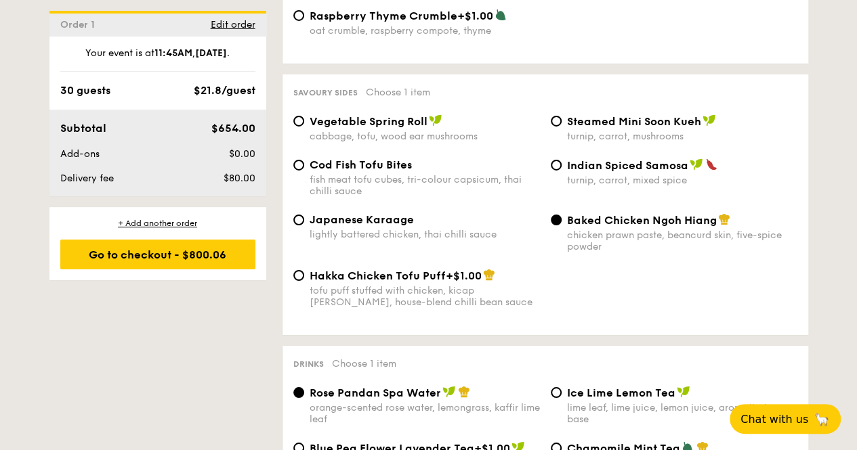
scroll to position [2302, 0]
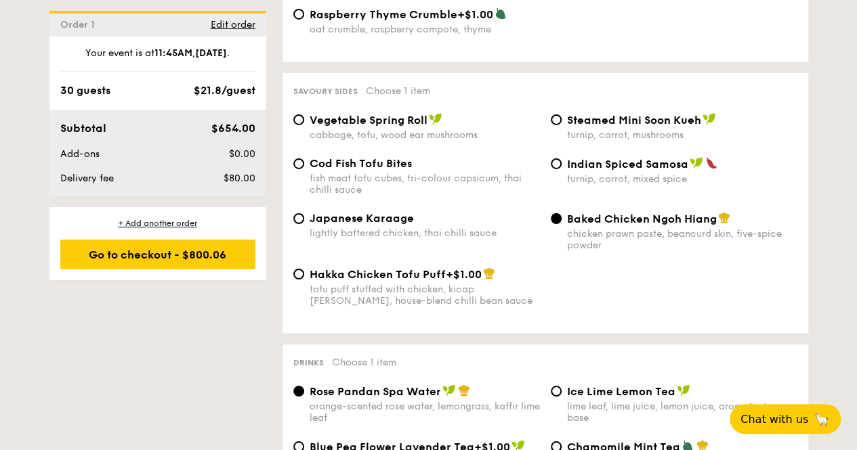
click at [609, 225] on span "Baked Chicken Ngoh Hiang" at bounding box center [642, 219] width 150 height 13
click at [561, 224] on input "Baked Chicken Ngoh Hiang chicken prawn paste, beancurd skin, five-spice powder" at bounding box center [555, 218] width 11 height 11
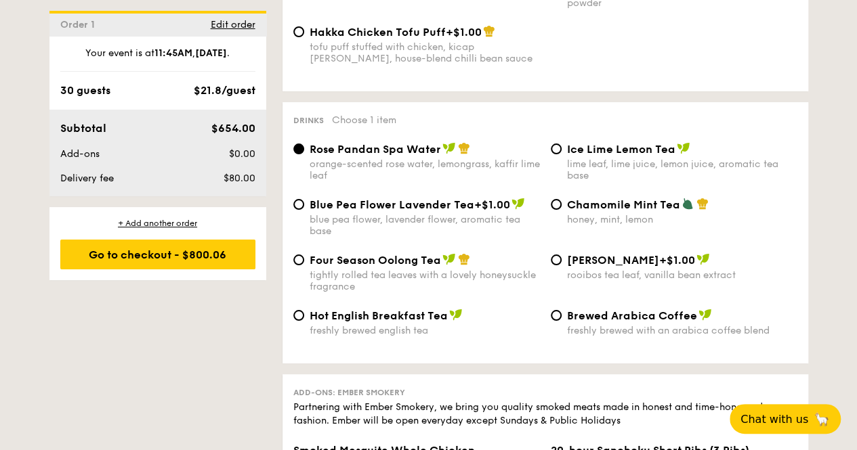
scroll to position [2641, 0]
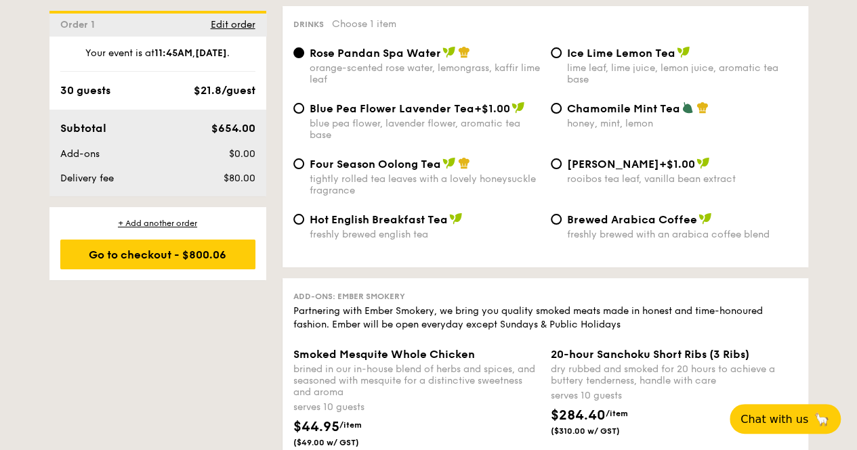
click at [360, 79] on div "orange-scented rose water, lemongrass, kaffir lime leaf" at bounding box center [424, 73] width 230 height 23
click at [304, 58] on input "Rose Pandan Spa Water orange-scented rose water, lemongrass, kaffir lime leaf" at bounding box center [298, 52] width 11 height 11
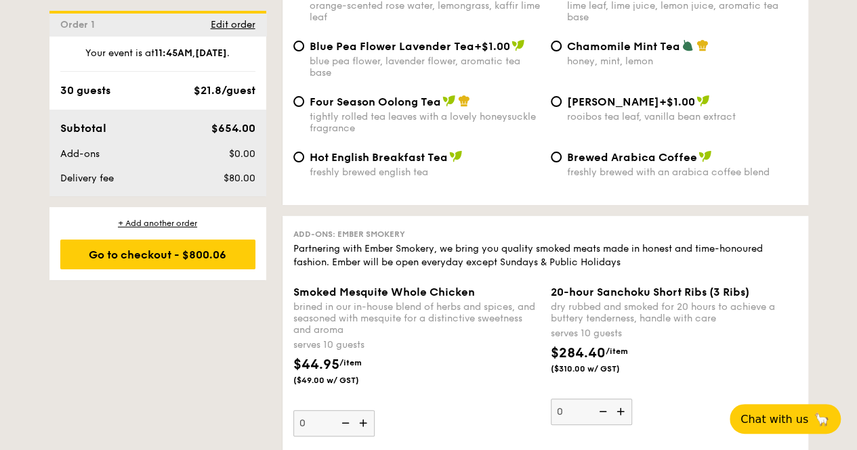
scroll to position [2776, 0]
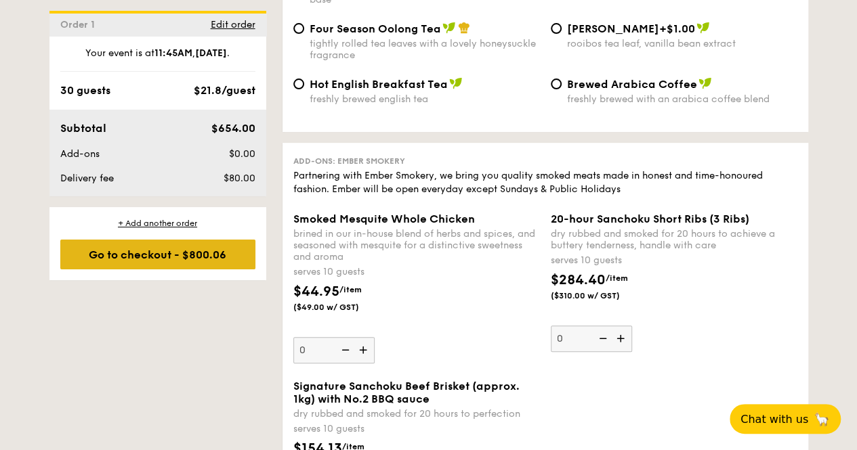
click at [169, 246] on div "Go to checkout - $800.06" at bounding box center [157, 255] width 195 height 30
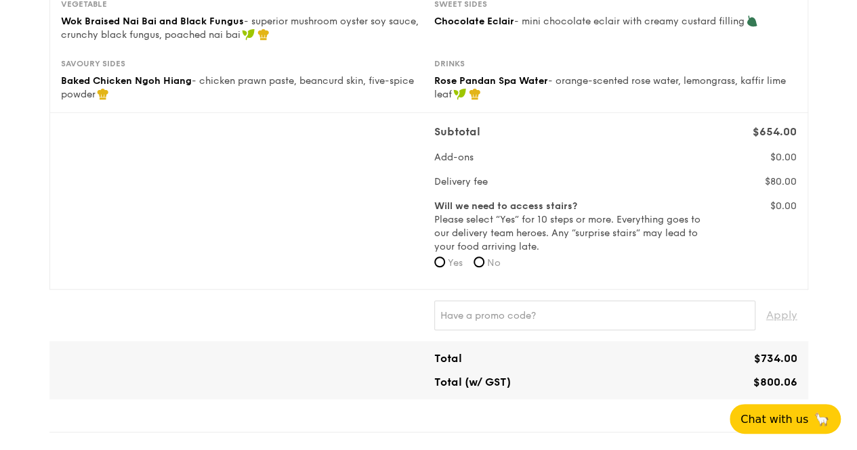
scroll to position [406, 0]
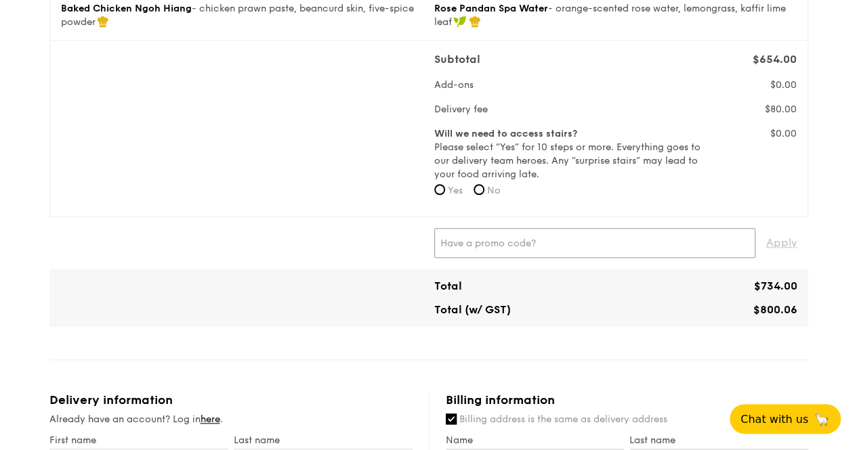
click at [549, 239] on input "text" at bounding box center [594, 243] width 321 height 30
click at [511, 246] on input "text" at bounding box center [594, 243] width 321 height 30
paste input "RF3613992"
type input "RF3613992"
click at [777, 246] on span "Apply" at bounding box center [781, 243] width 31 height 30
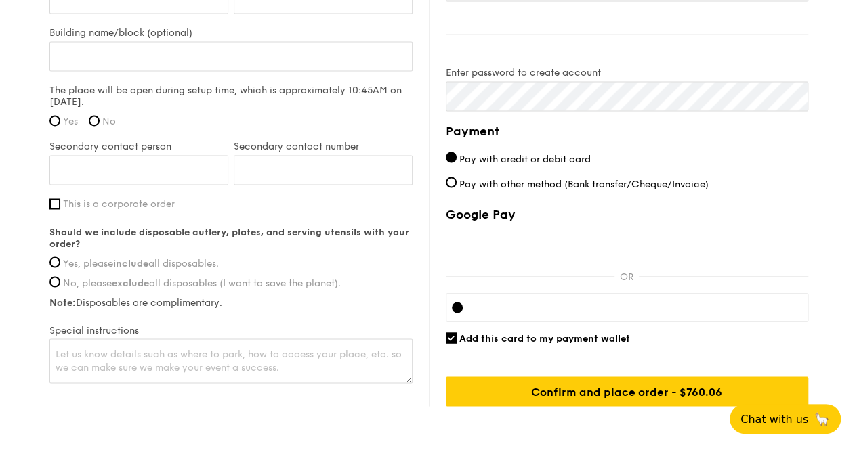
scroll to position [1083, 0]
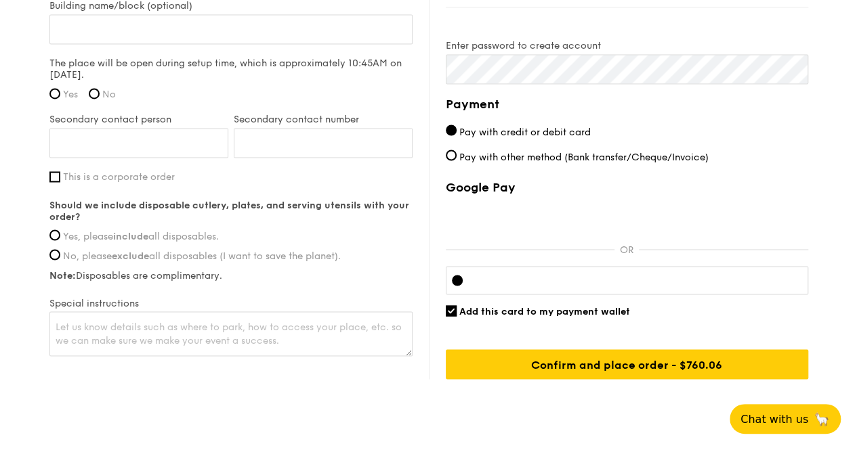
click at [63, 89] on span "Yes" at bounding box center [70, 95] width 15 height 12
click at [60, 88] on input "Yes" at bounding box center [54, 93] width 11 height 11
radio input "true"
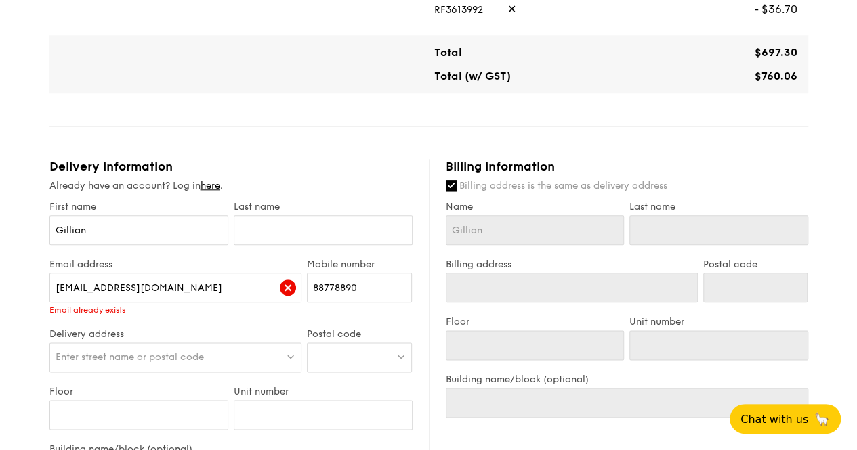
scroll to position [609, 0]
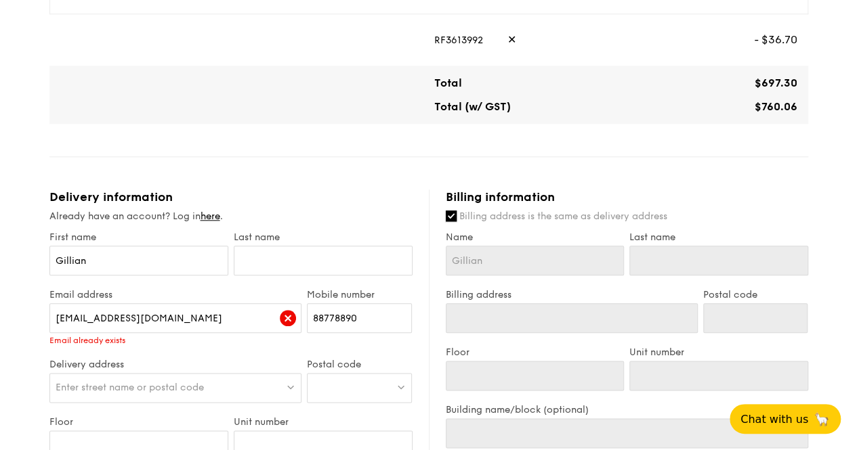
click at [451, 214] on input "Billing address is the same as delivery address" at bounding box center [451, 216] width 11 height 11
checkbox input "false"
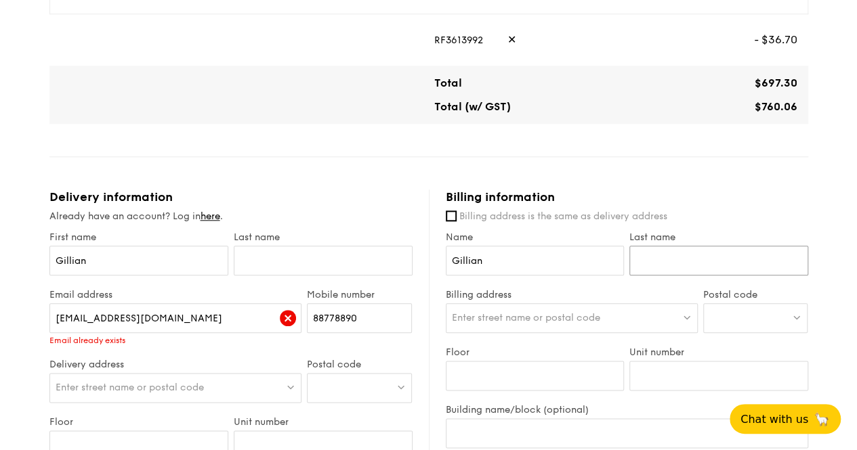
click at [651, 263] on input "Last name" at bounding box center [718, 261] width 179 height 30
type input "[PERSON_NAME]"
click at [192, 382] on span "Enter street name or postal code" at bounding box center [130, 388] width 148 height 12
click at [345, 386] on div at bounding box center [359, 388] width 105 height 30
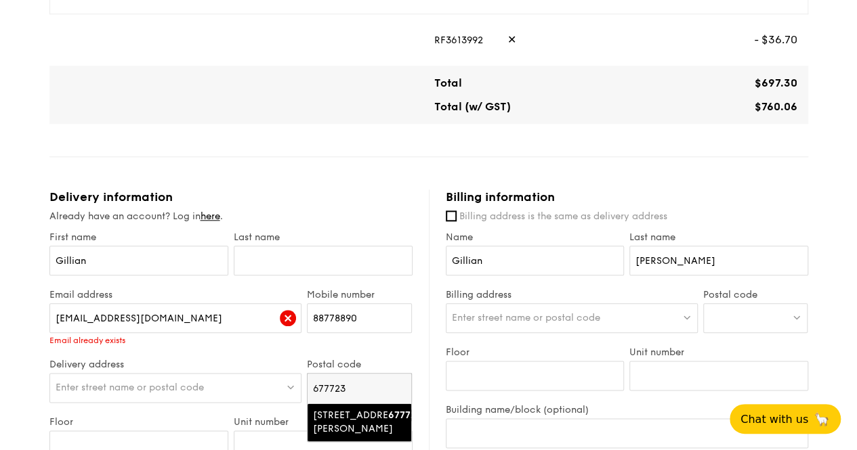
type input "677723"
click at [354, 414] on div "[STREET_ADDRESS][PERSON_NAME]" at bounding box center [348, 422] width 70 height 27
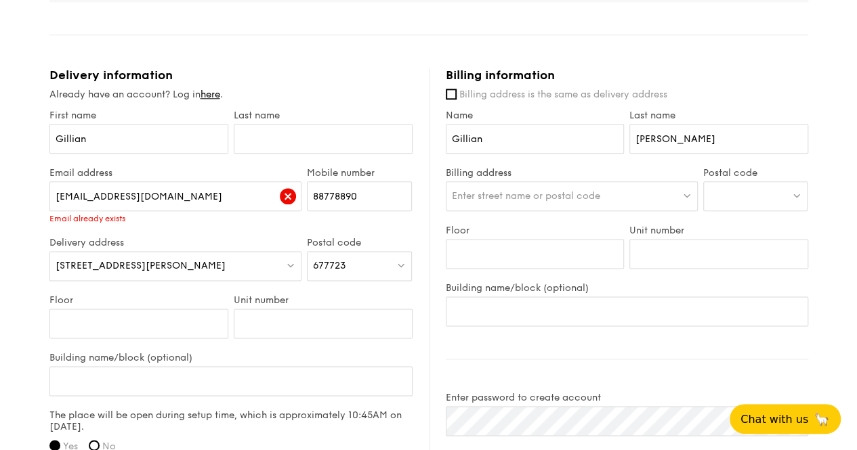
scroll to position [745, 0]
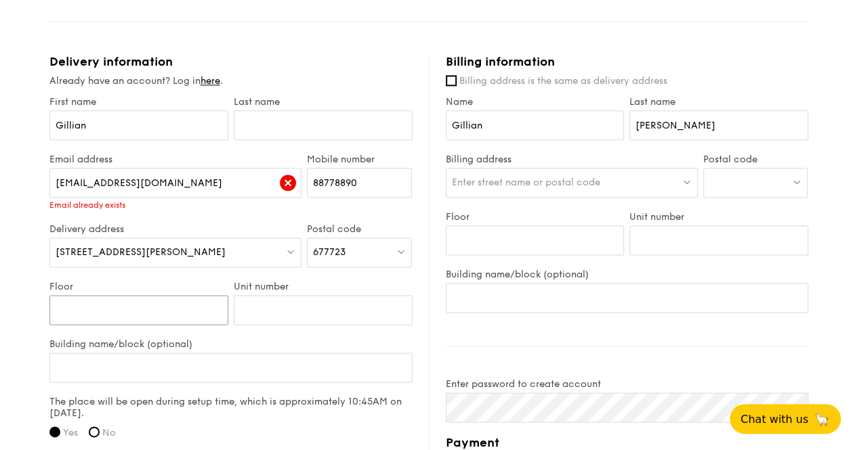
click at [139, 300] on input "Floor" at bounding box center [138, 310] width 179 height 30
type input "01"
click at [272, 305] on input "Unit number" at bounding box center [323, 310] width 179 height 30
type input "00"
click at [214, 368] on input "Building name/block (optional)" at bounding box center [230, 368] width 363 height 30
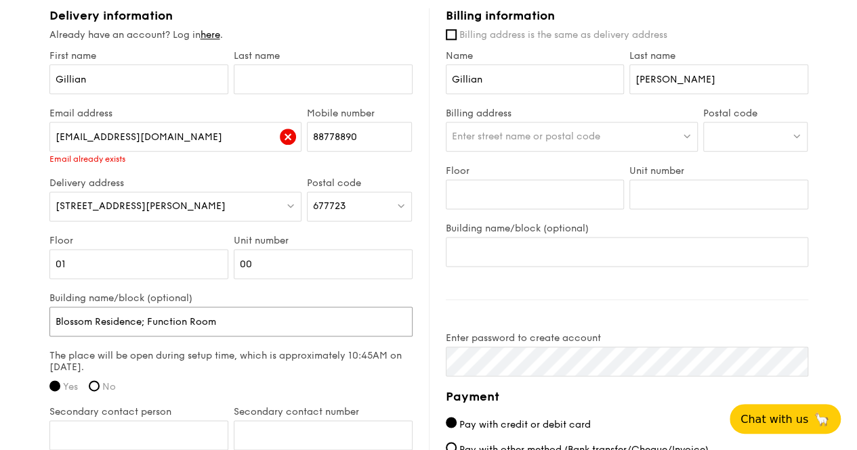
scroll to position [813, 0]
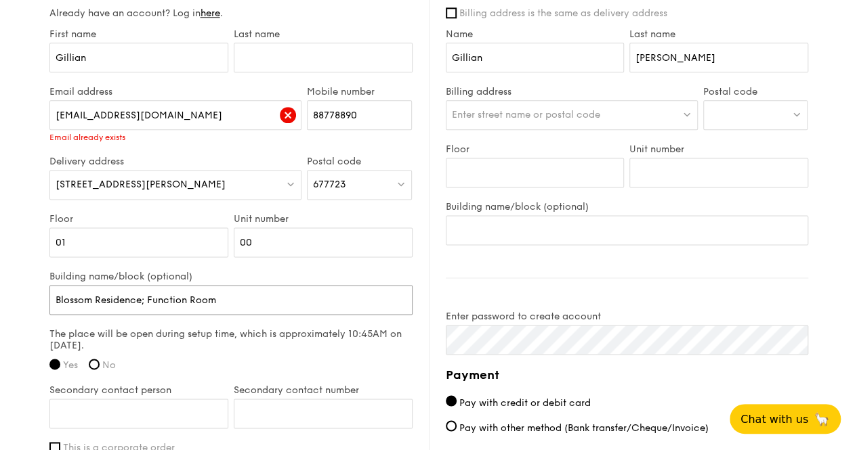
type input "Blossom Residence; Function Room"
drag, startPoint x: 134, startPoint y: 238, endPoint x: 7, endPoint y: 242, distance: 127.4
drag, startPoint x: 337, startPoint y: 235, endPoint x: 200, endPoint y: 244, distance: 136.4
click at [202, 243] on div "Floor Unit number 00" at bounding box center [231, 242] width 368 height 58
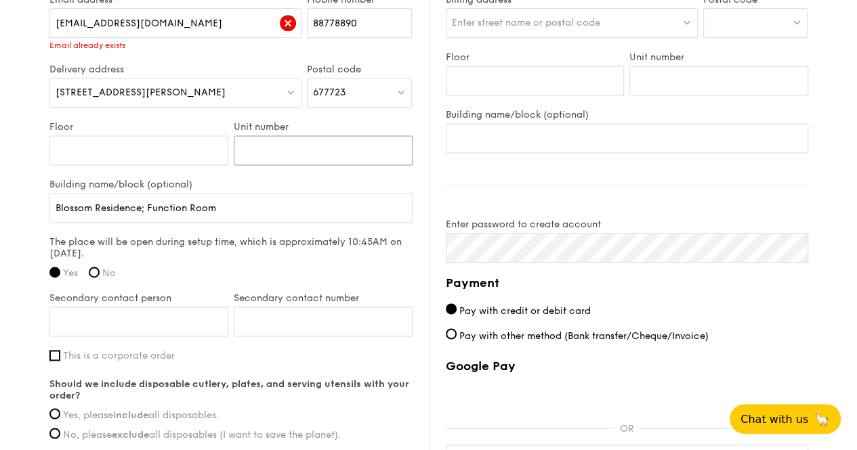
scroll to position [948, 0]
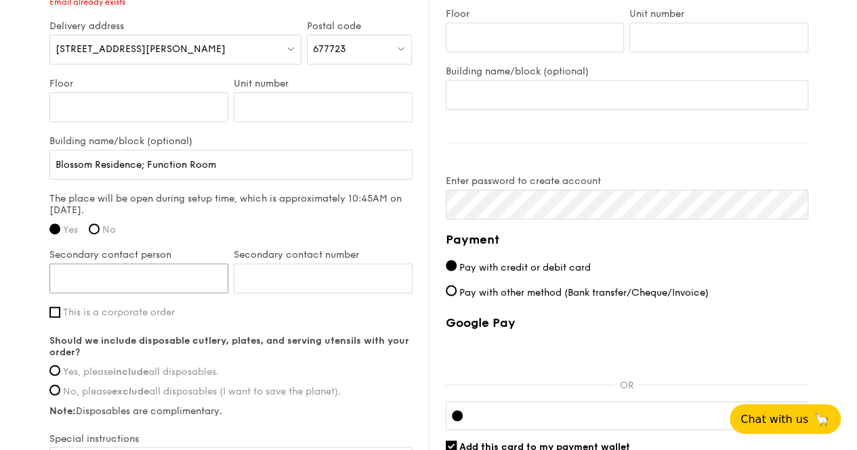
click at [147, 274] on input "Secondary contact person" at bounding box center [138, 278] width 179 height 30
type input "[PERSON_NAME]"
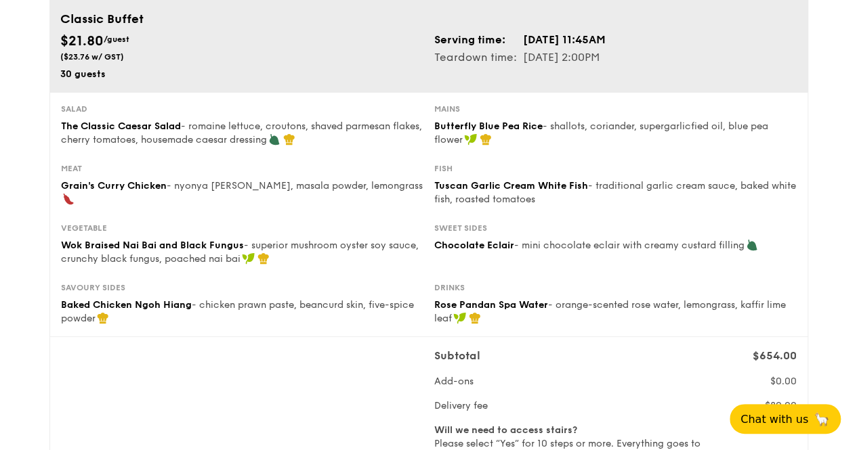
scroll to position [68, 0]
